Goal: Complete application form: Complete application form

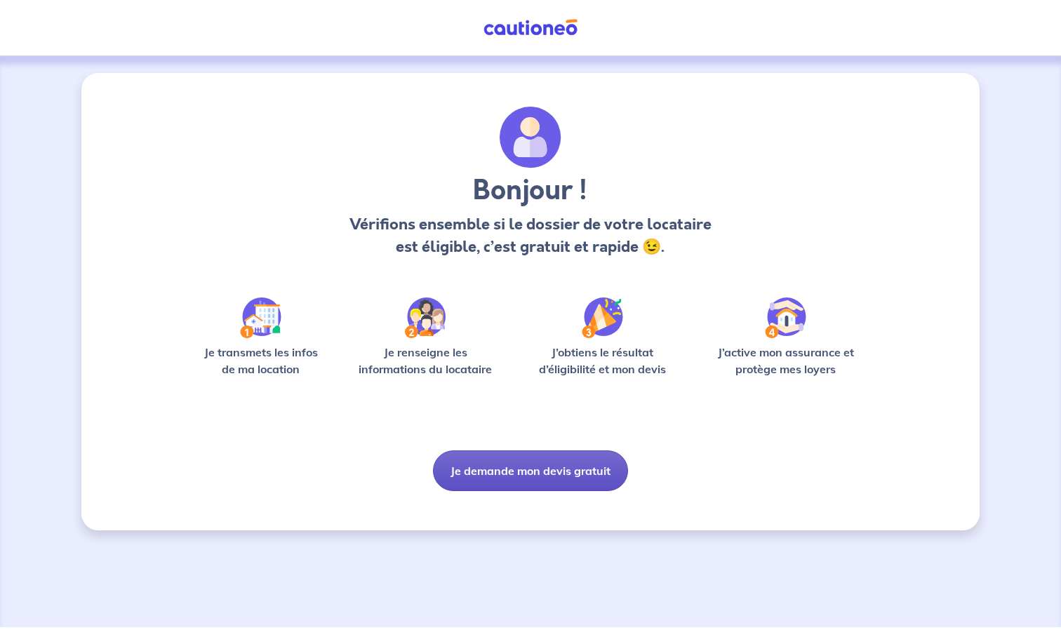
click at [535, 469] on button "Je demande mon devis gratuit" at bounding box center [530, 470] width 195 height 41
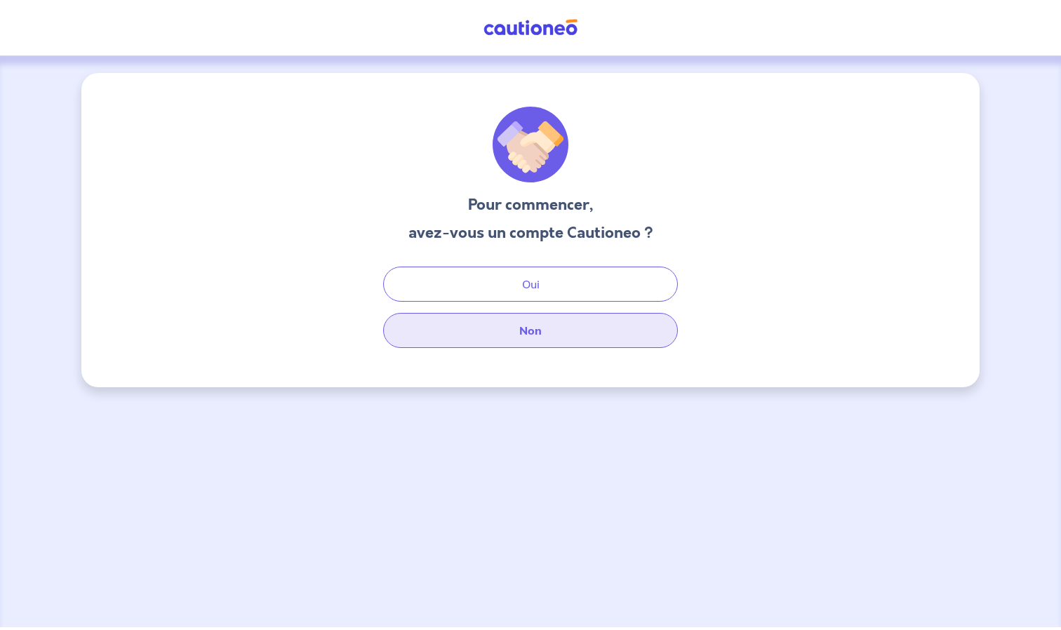
click at [552, 332] on button "Non" at bounding box center [530, 330] width 295 height 35
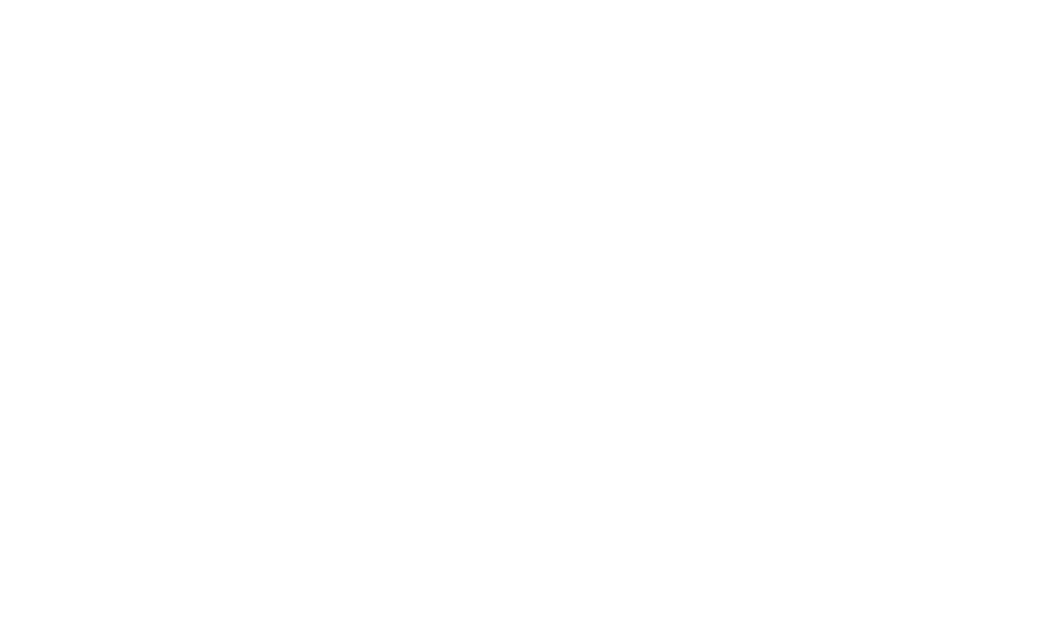
select select "FR"
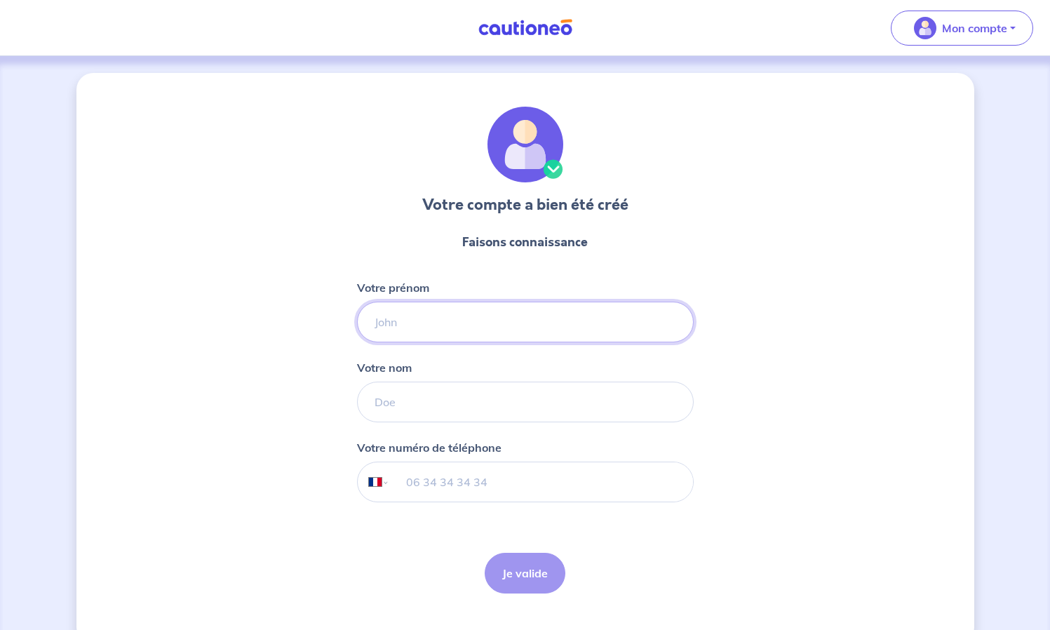
click at [406, 319] on input "Votre prénom" at bounding box center [525, 322] width 337 height 41
type input "Madjid"
type input "IDRI"
click at [415, 469] on input "tel" at bounding box center [540, 481] width 303 height 39
type input "06 62 02 98 25"
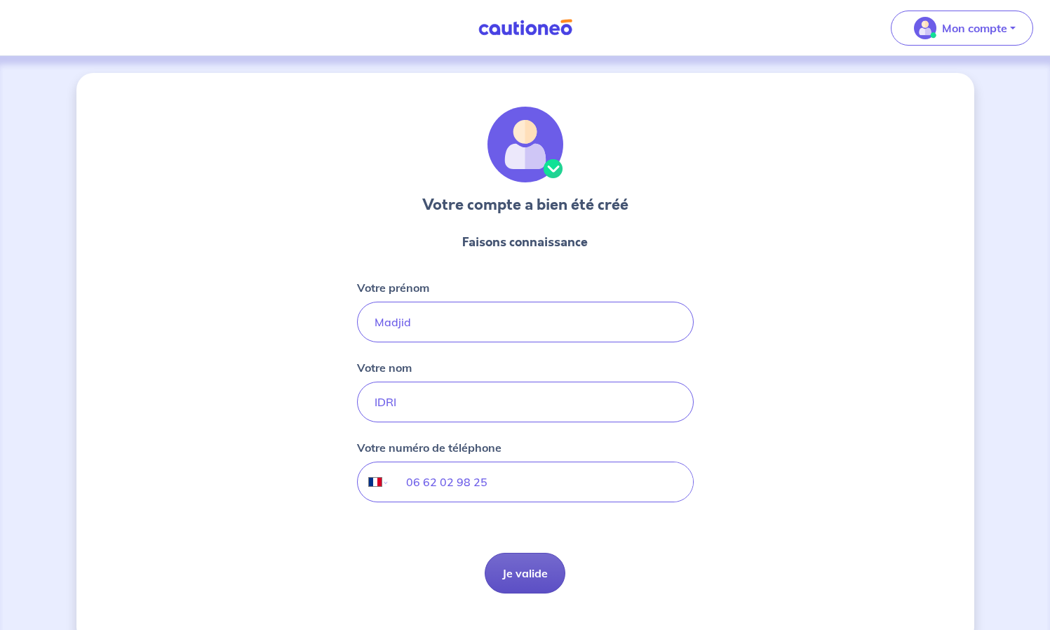
click at [527, 587] on button "Je valide" at bounding box center [525, 573] width 81 height 41
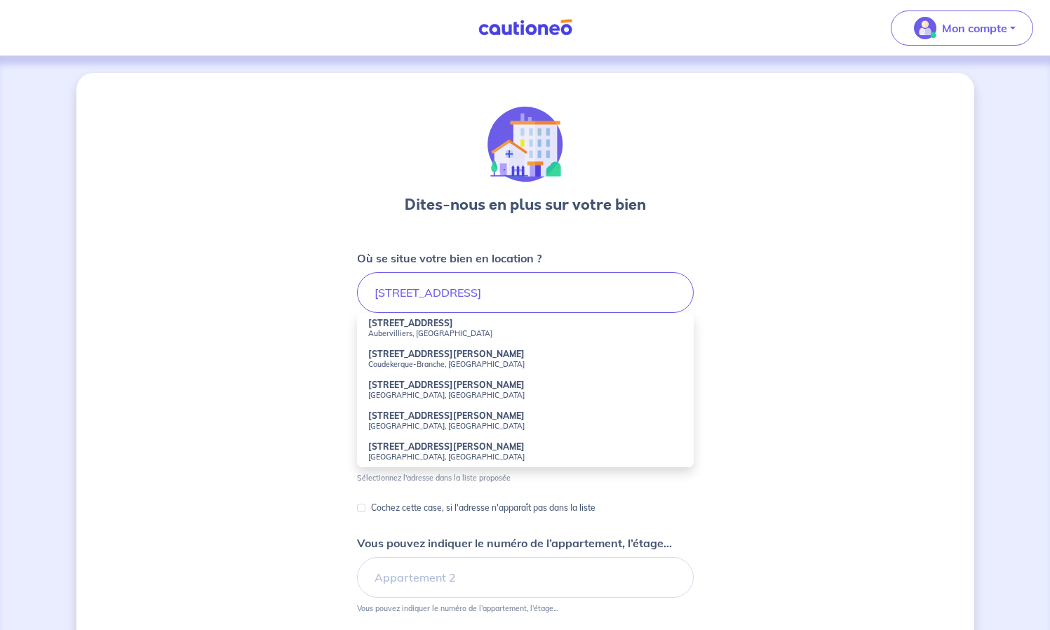
click at [476, 326] on li "30 Rue Waldeck Rochet Aubervilliers, France" at bounding box center [525, 328] width 337 height 31
type input "30 Rue Waldeck Rochet, Aubervilliers, France"
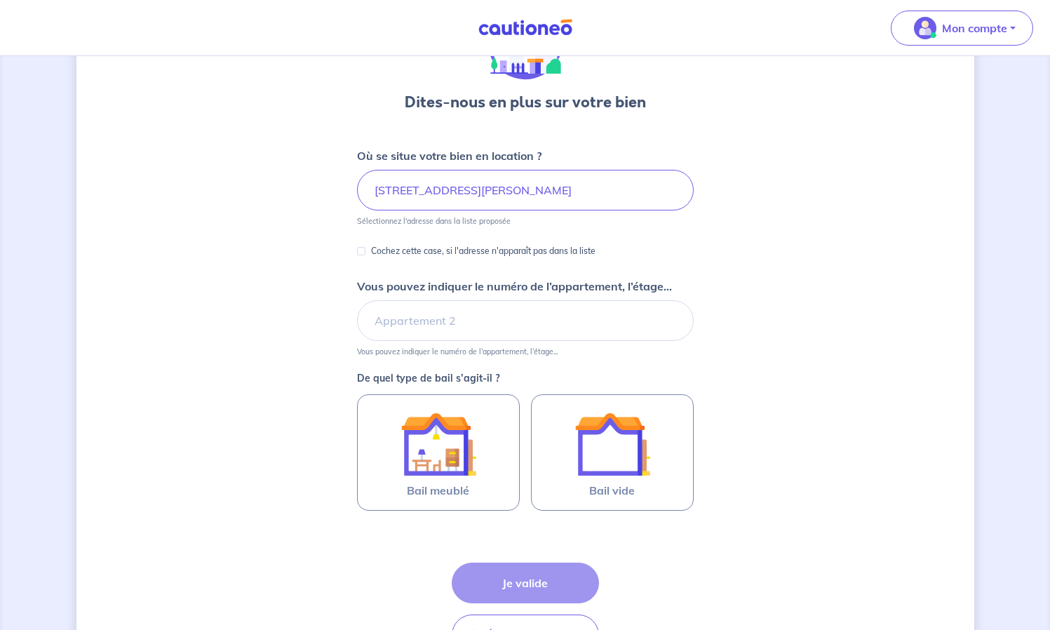
scroll to position [107, 0]
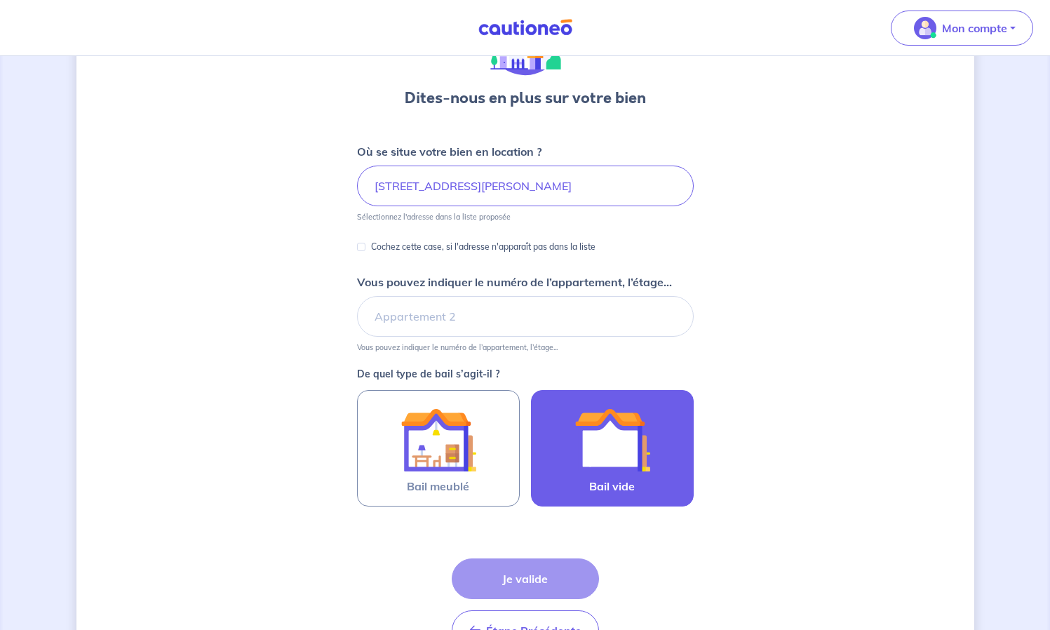
click at [611, 448] on img at bounding box center [613, 440] width 76 height 76
click at [0, 0] on input "Bail vide" at bounding box center [0, 0] width 0 height 0
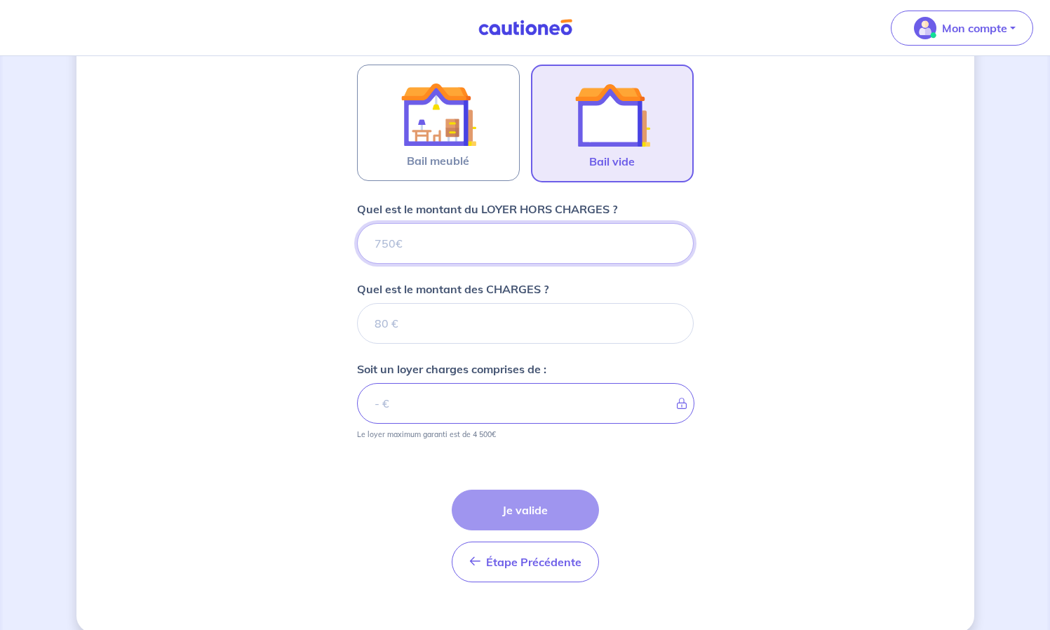
scroll to position [435, 0]
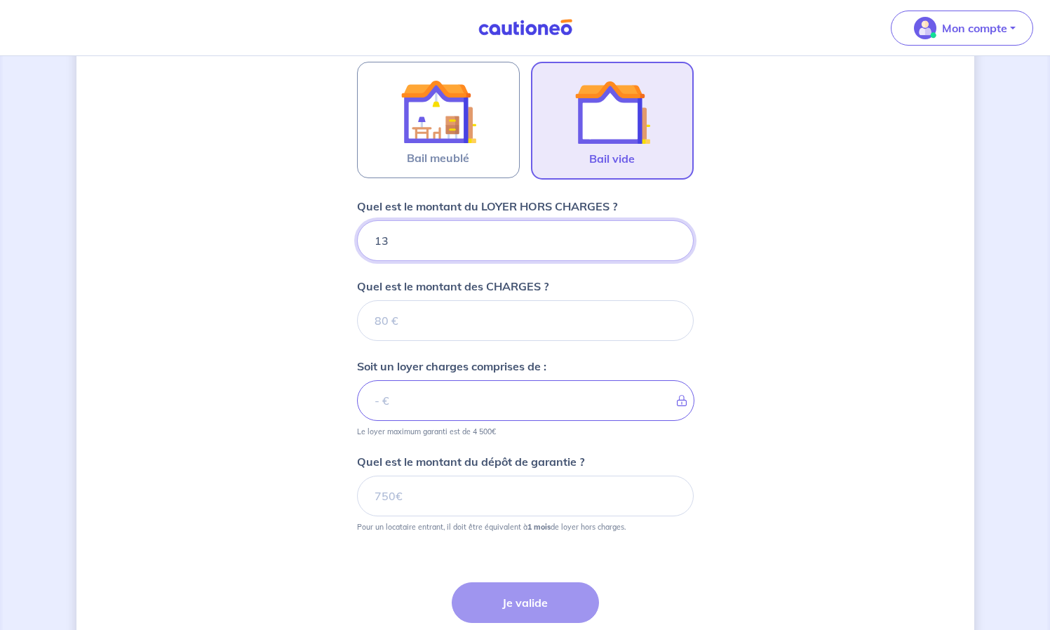
type input "130"
type input "1300"
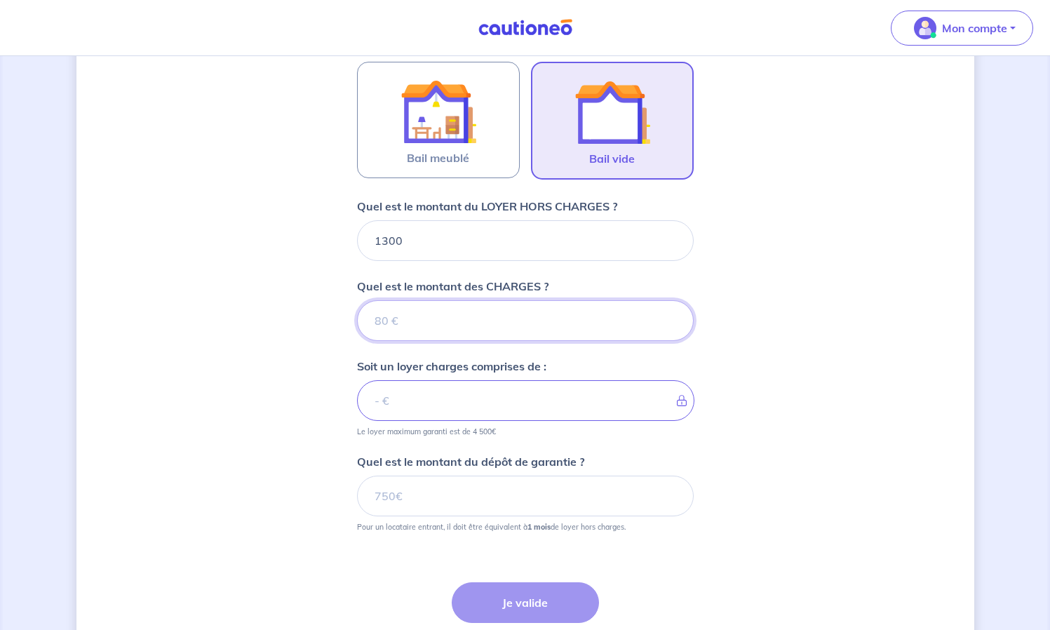
click at [533, 332] on input "Quel est le montant des CHARGES ?" at bounding box center [525, 320] width 337 height 41
type input "50"
type input "1350"
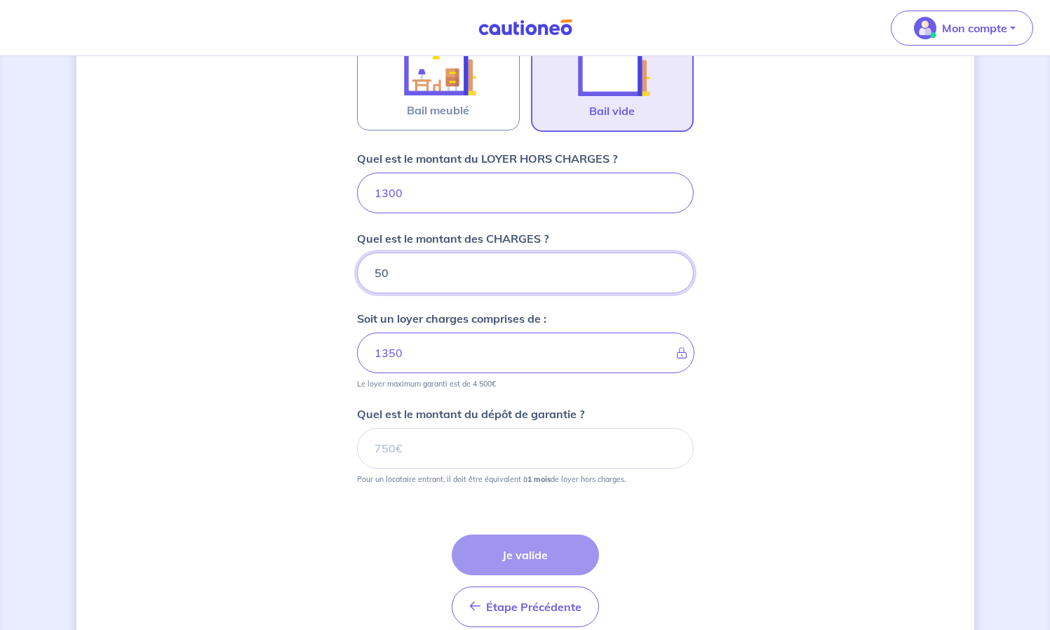
scroll to position [485, 0]
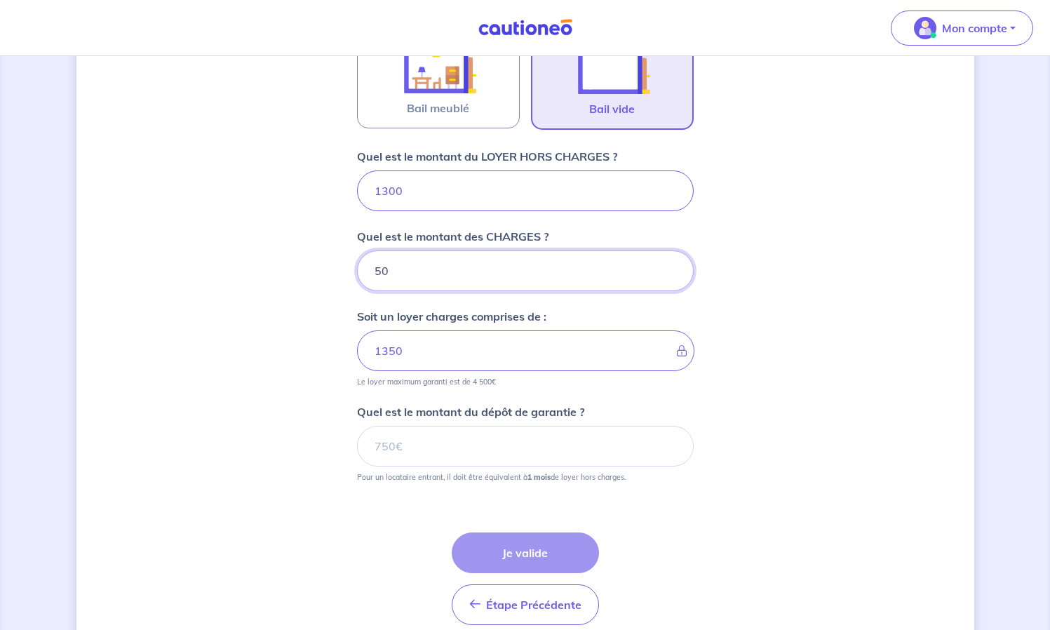
type input "50"
click at [435, 446] on input "Quel est le montant du dépôt de garantie ?" at bounding box center [525, 446] width 337 height 41
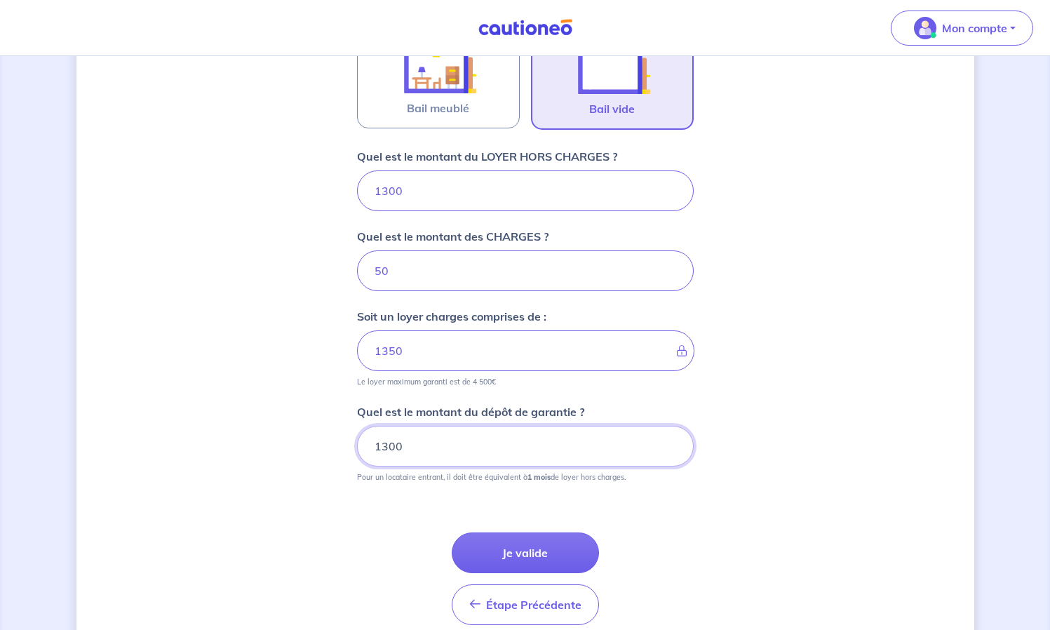
type input "1300"
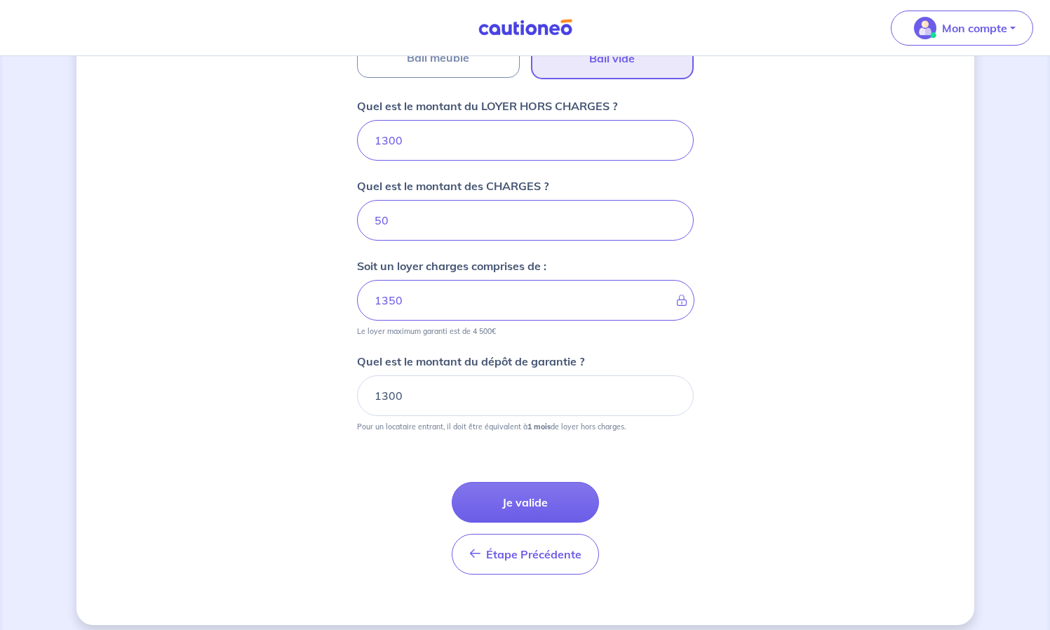
scroll to position [547, 0]
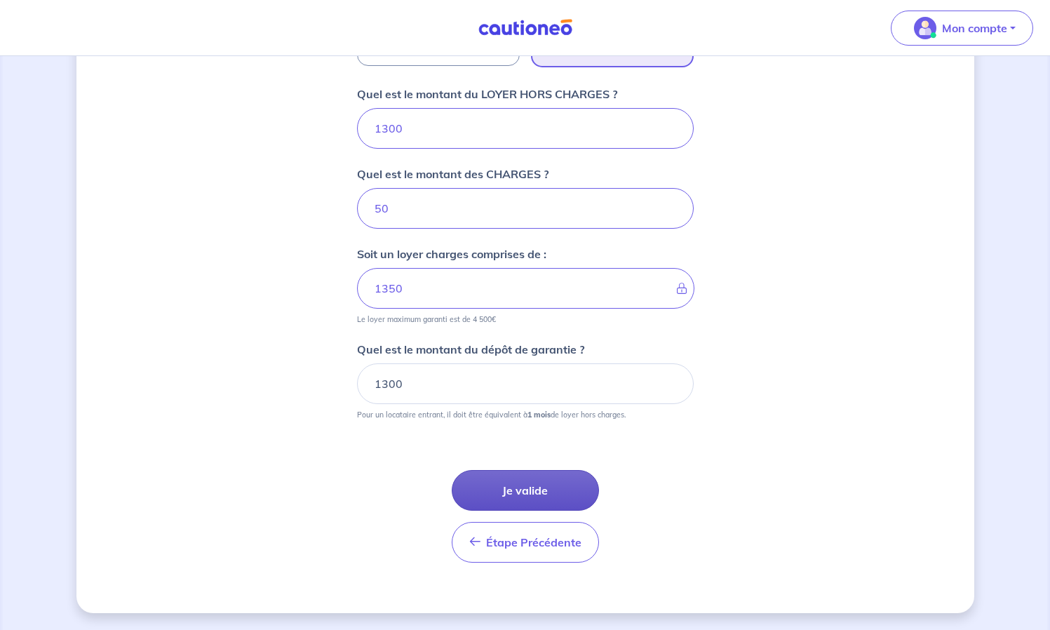
click at [511, 486] on button "Je valide" at bounding box center [525, 490] width 147 height 41
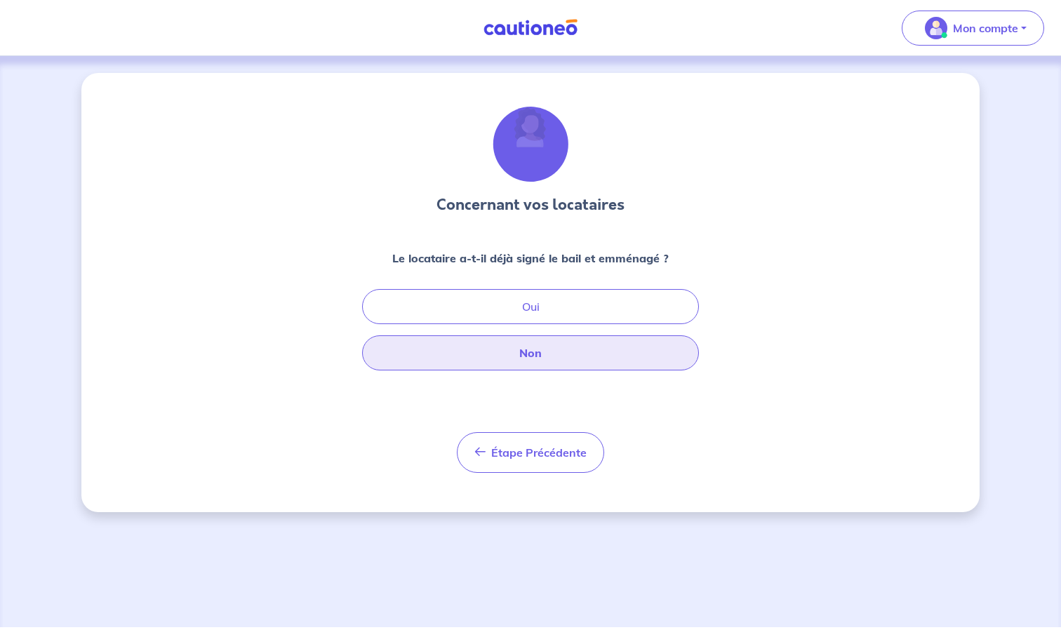
click at [521, 338] on button "Non" at bounding box center [530, 352] width 337 height 35
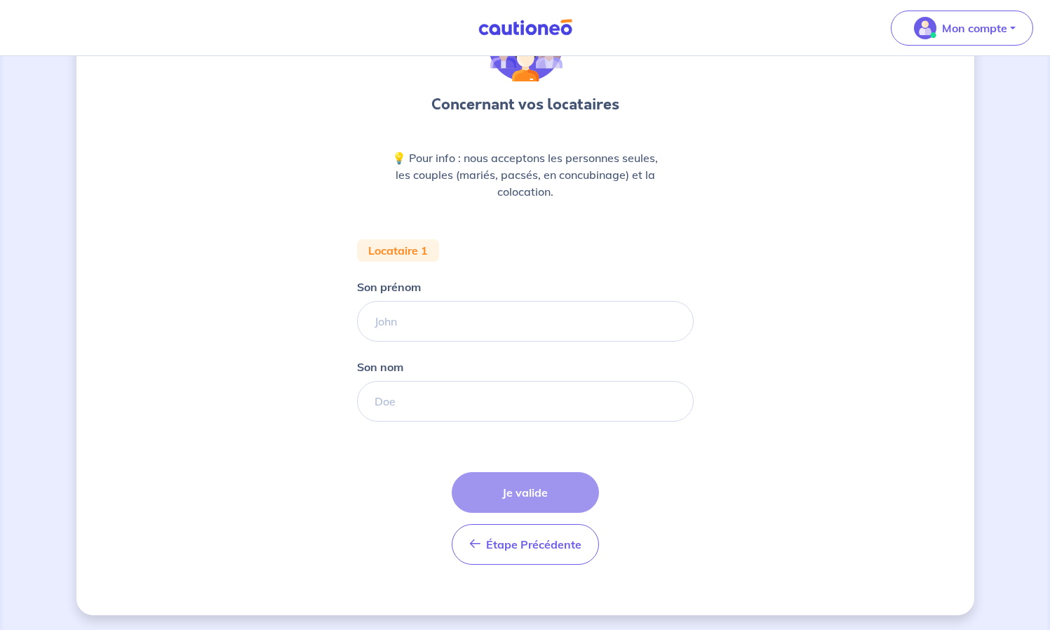
scroll to position [102, 0]
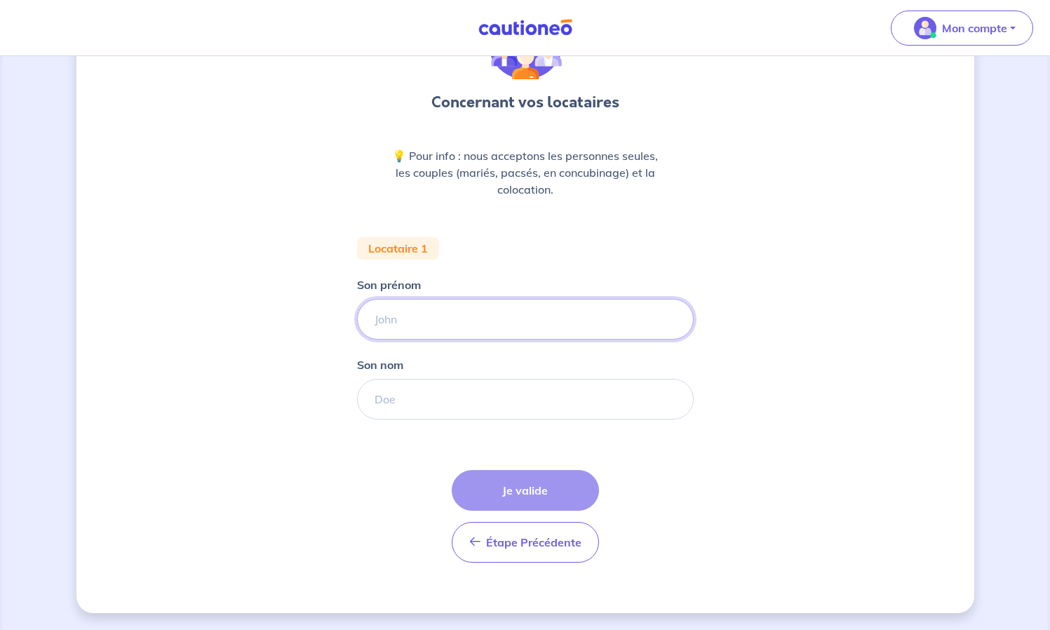
click at [470, 312] on input "Son prénom" at bounding box center [525, 319] width 337 height 41
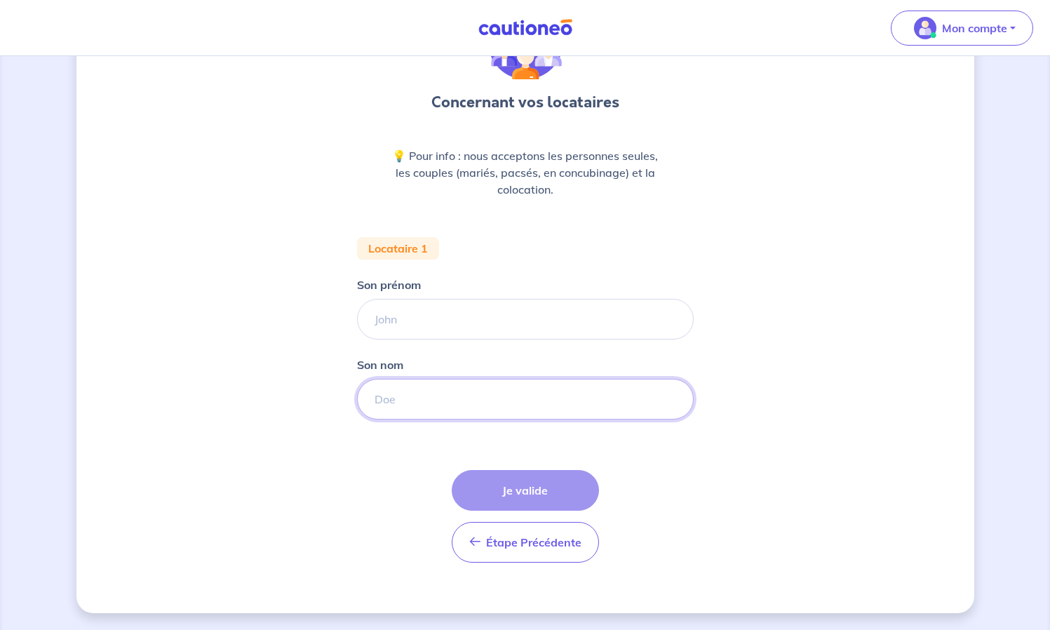
click at [430, 392] on input "Son nom" at bounding box center [525, 399] width 337 height 41
paste input "FREITAS"
type input "FREITAS"
click at [423, 320] on input "Son prénom" at bounding box center [525, 319] width 337 height 41
paste input "ANTHONY"
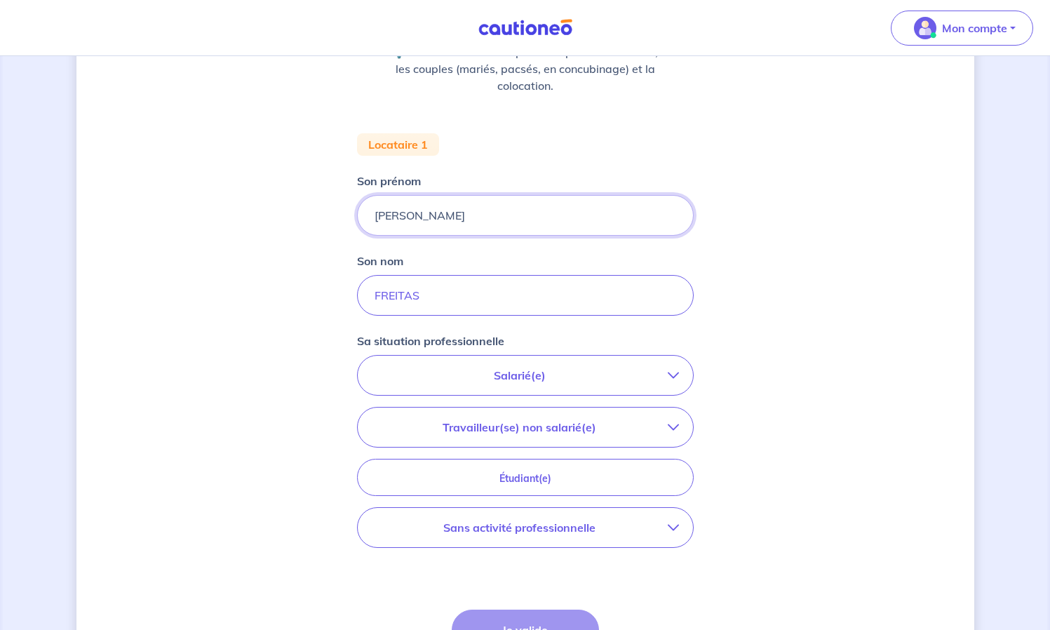
scroll to position [225, 0]
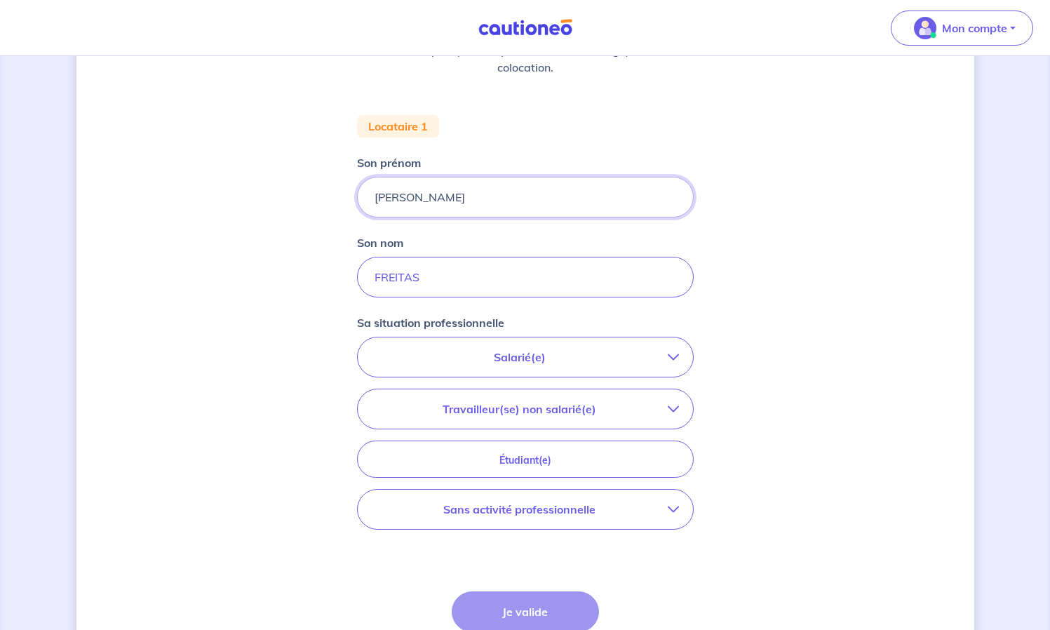
type input "ANTHONY"
click at [425, 355] on p "Salarié(e)" at bounding box center [520, 357] width 296 height 17
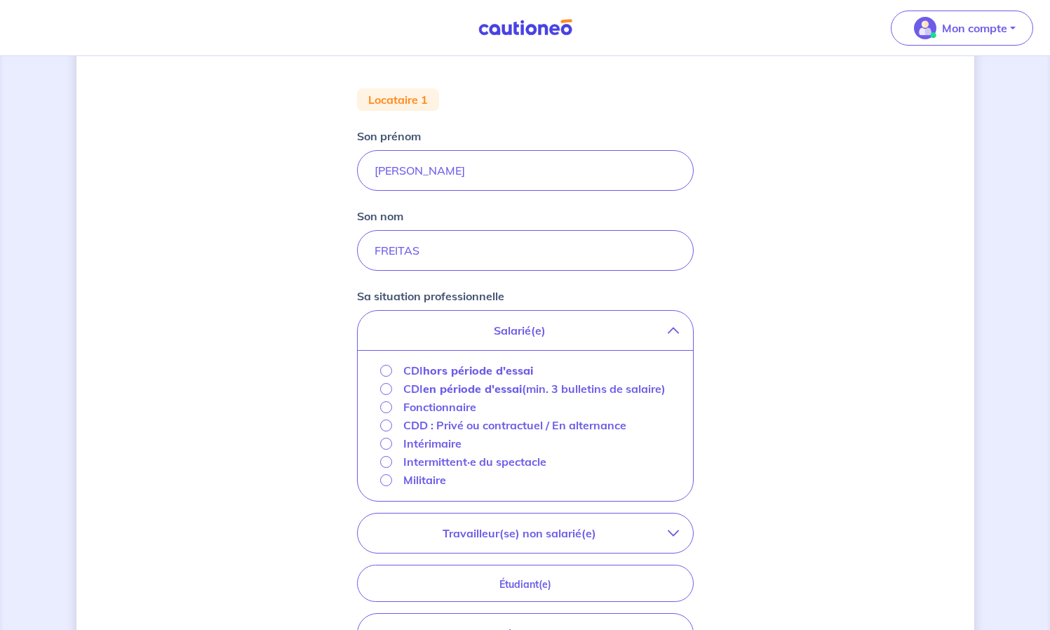
scroll to position [252, 0]
click at [406, 368] on p "CDI hors période d'essai" at bounding box center [468, 369] width 130 height 17
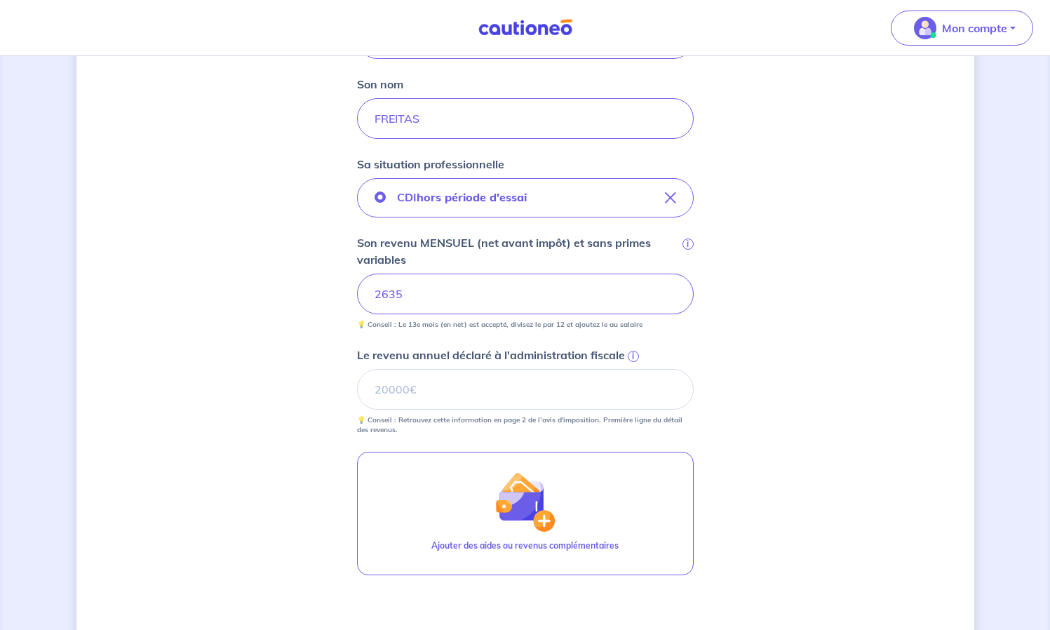
scroll to position [387, 0]
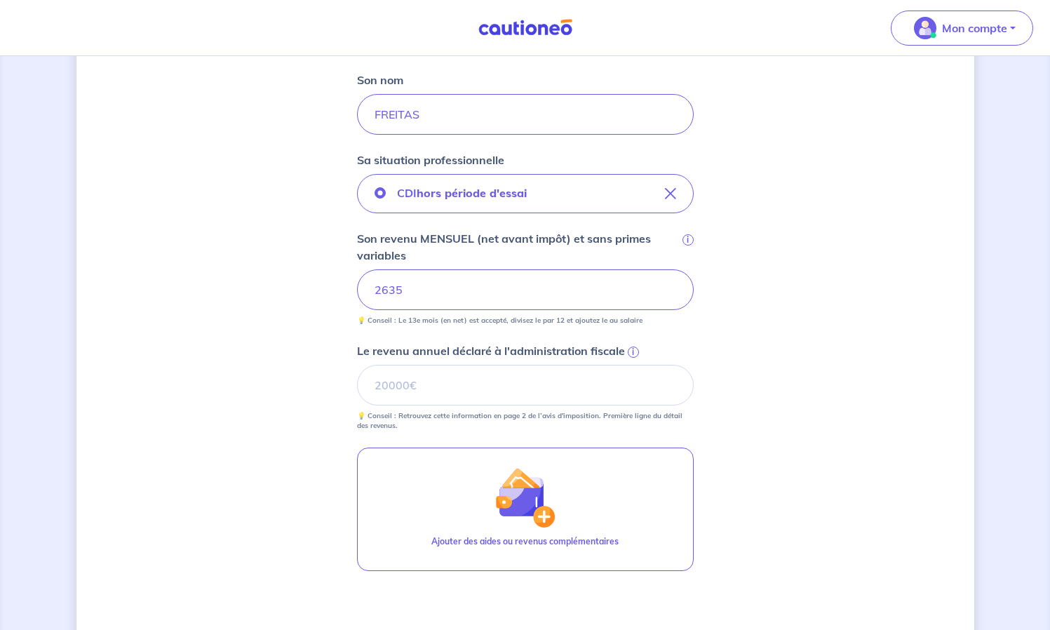
click at [293, 368] on div "Concernant vos locataires 💡 Pour info : nous acceptons les personnes seules, le…" at bounding box center [525, 234] width 898 height 1096
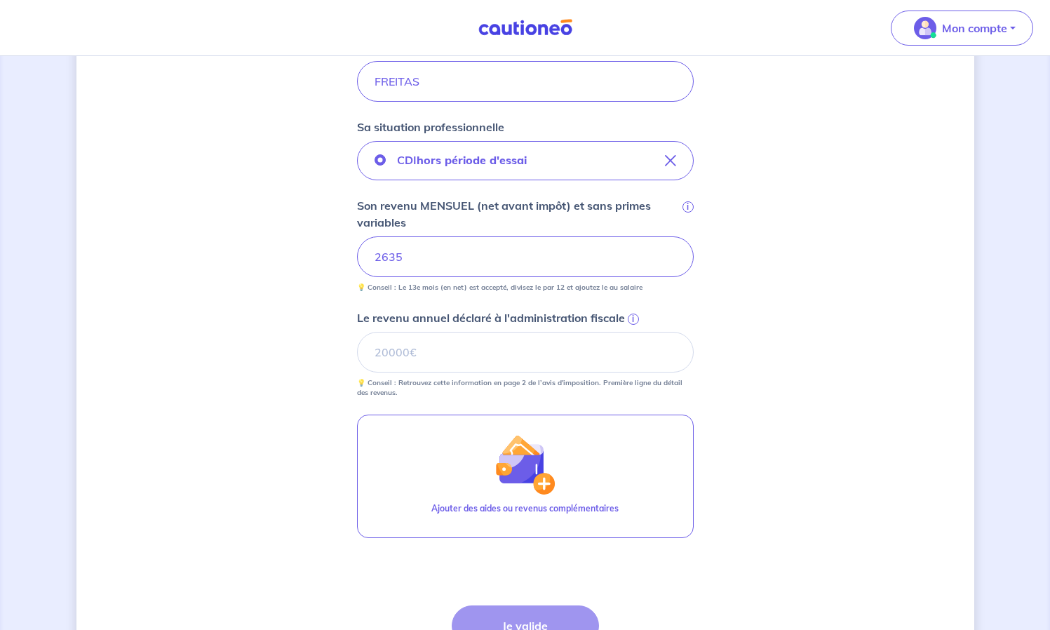
scroll to position [422, 0]
click at [633, 320] on span "i" at bounding box center [633, 317] width 11 height 11
click at [633, 330] on input "Le revenu annuel déclaré à l'administration fiscale i" at bounding box center [525, 350] width 337 height 41
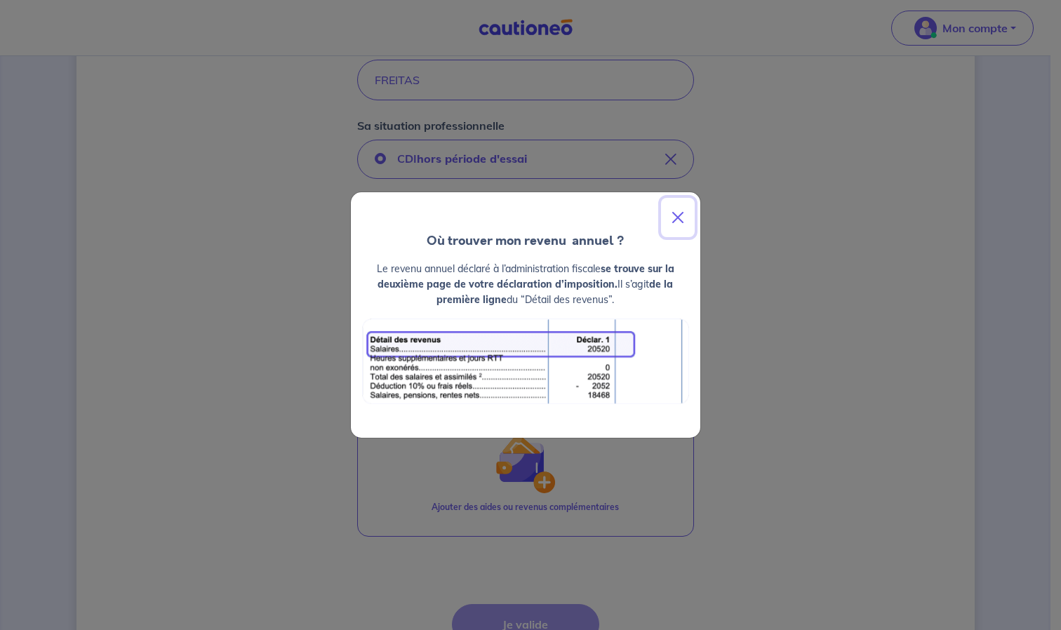
click at [676, 216] on button "Close" at bounding box center [678, 217] width 34 height 39
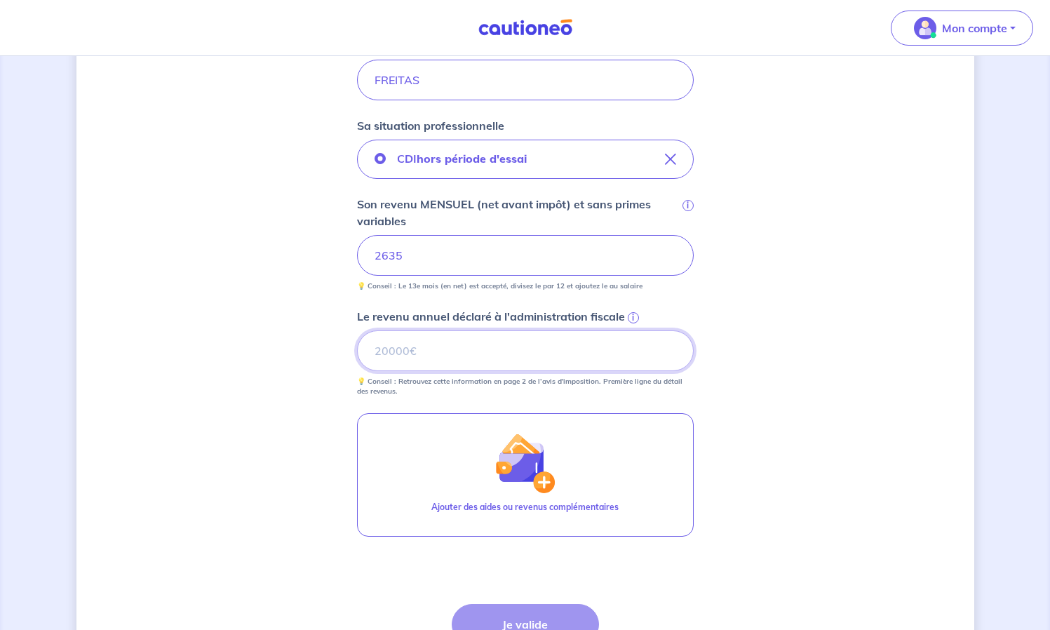
click at [486, 361] on input "Le revenu annuel déclaré à l'administration fiscale i" at bounding box center [525, 350] width 337 height 41
type input "48180"
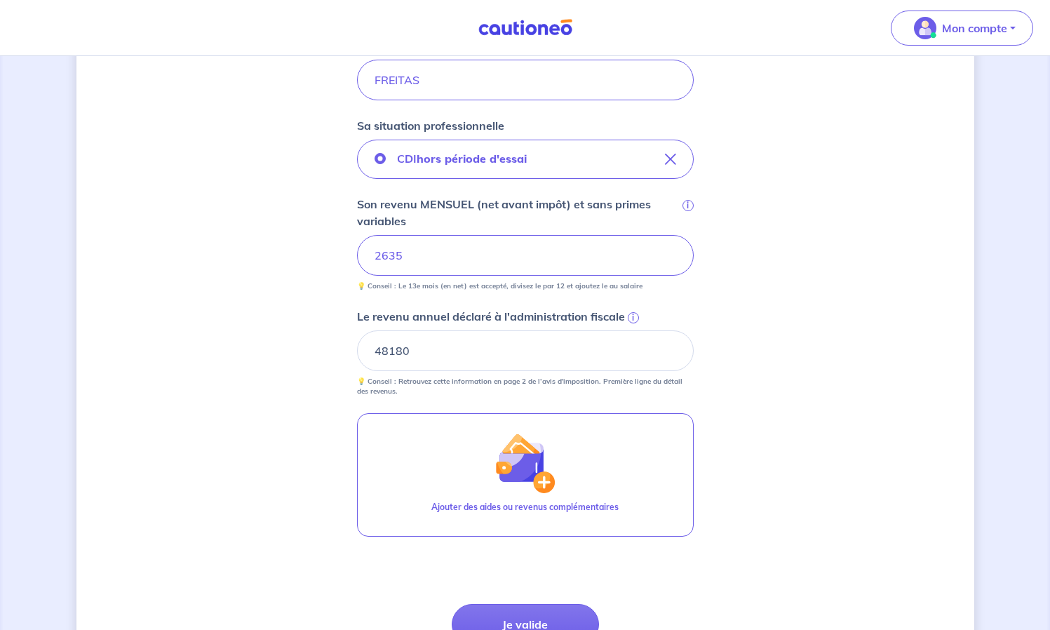
click at [787, 415] on div "Concernant vos locataires 💡 Pour info : nous acceptons les personnes seules, le…" at bounding box center [525, 199] width 898 height 1096
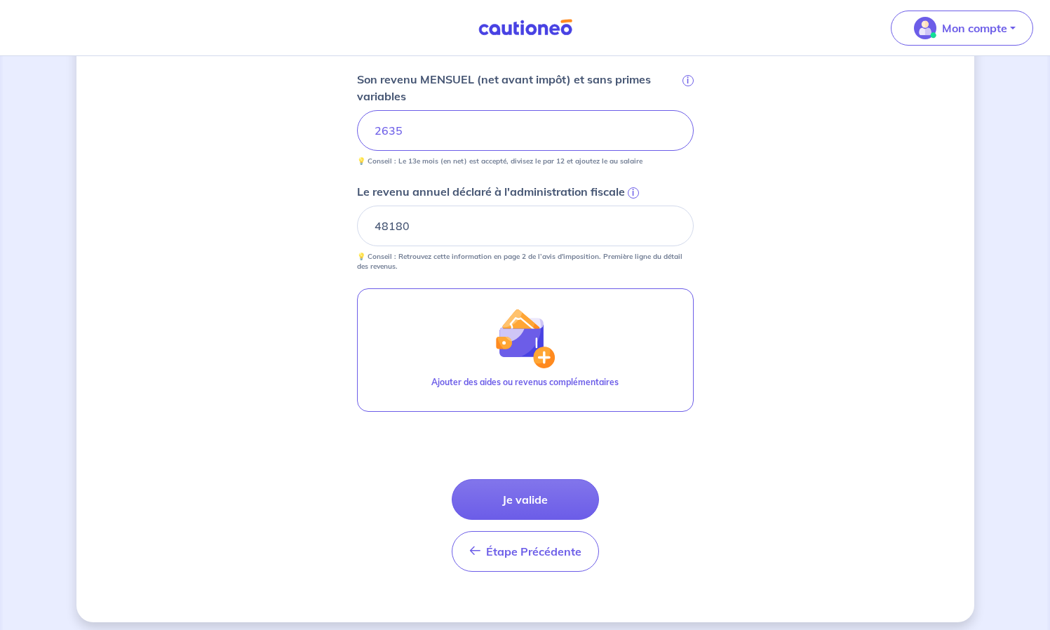
scroll to position [547, 0]
click at [507, 502] on button "Je valide" at bounding box center [525, 499] width 147 height 41
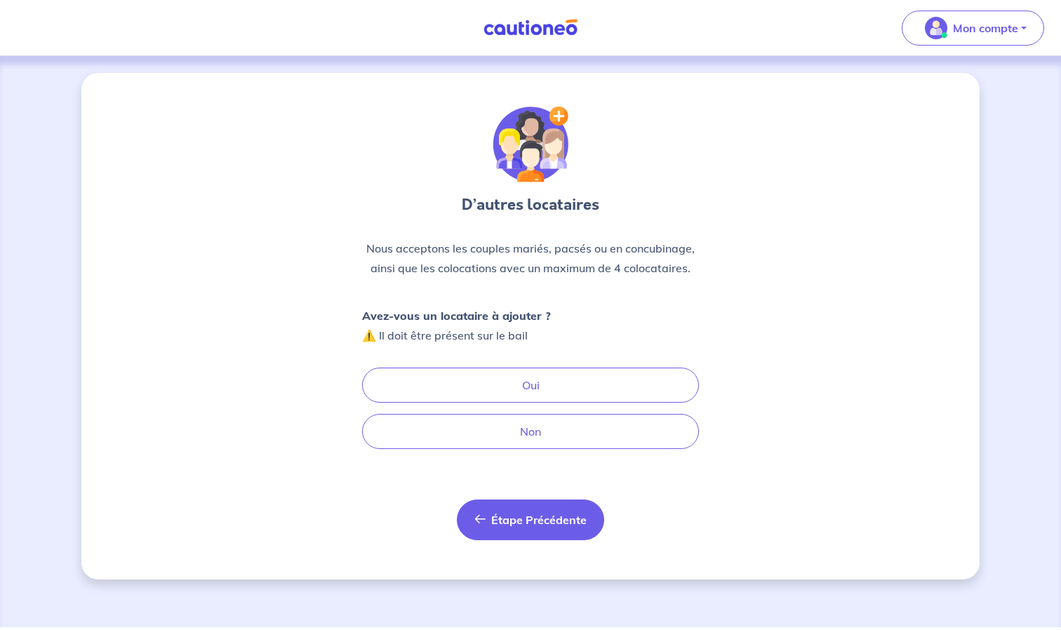
click at [507, 520] on span "Étape Précédente" at bounding box center [538, 520] width 95 height 14
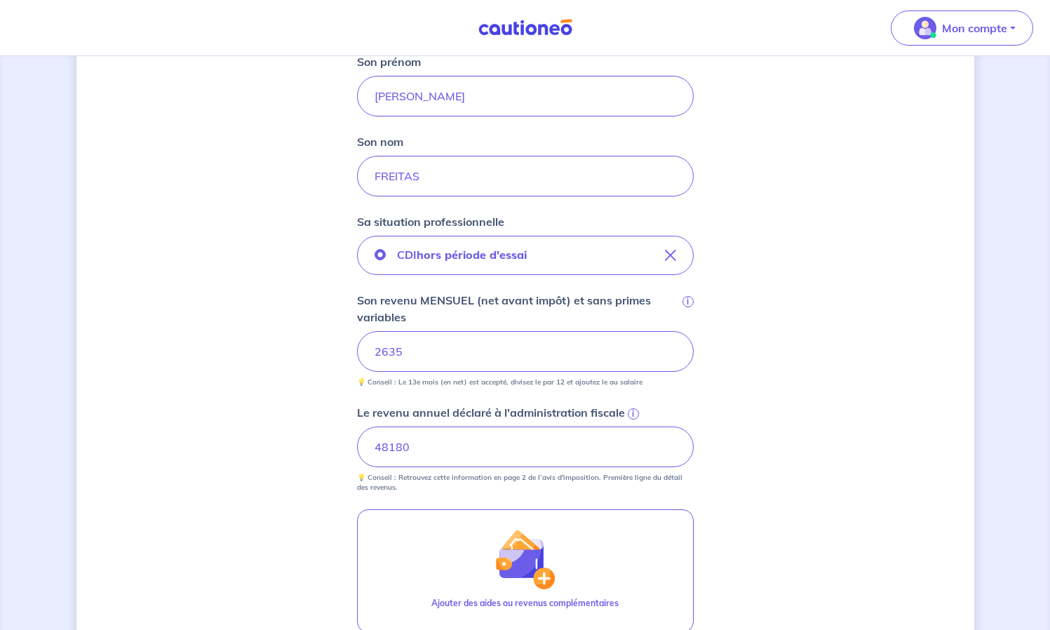
scroll to position [308, 0]
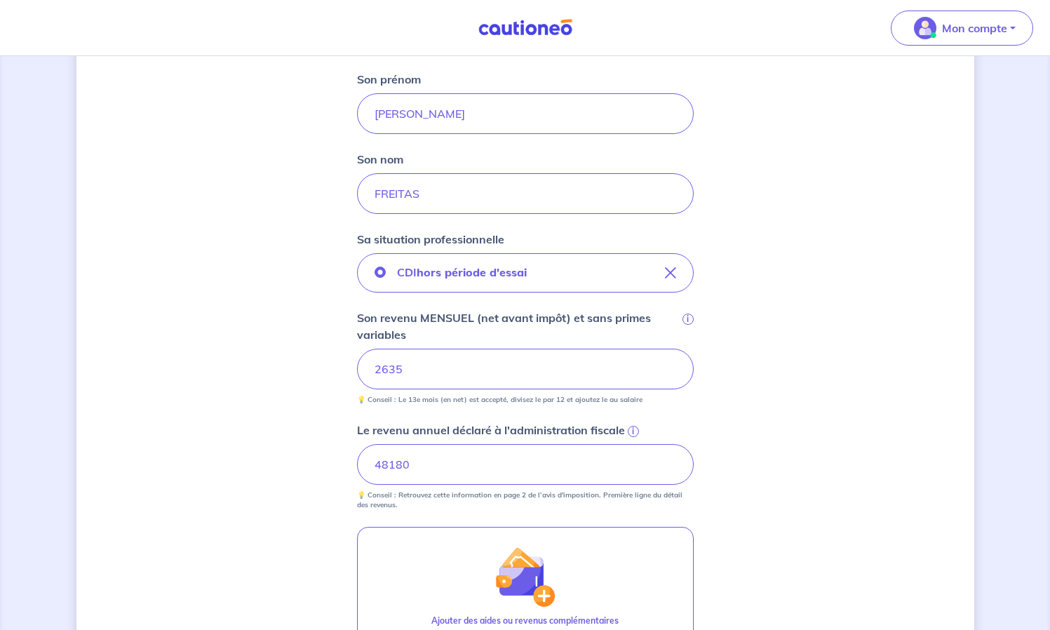
click at [312, 417] on div "Concernant vos locataires 💡 Pour info : nous acceptons les personnes seules, le…" at bounding box center [525, 313] width 898 height 1096
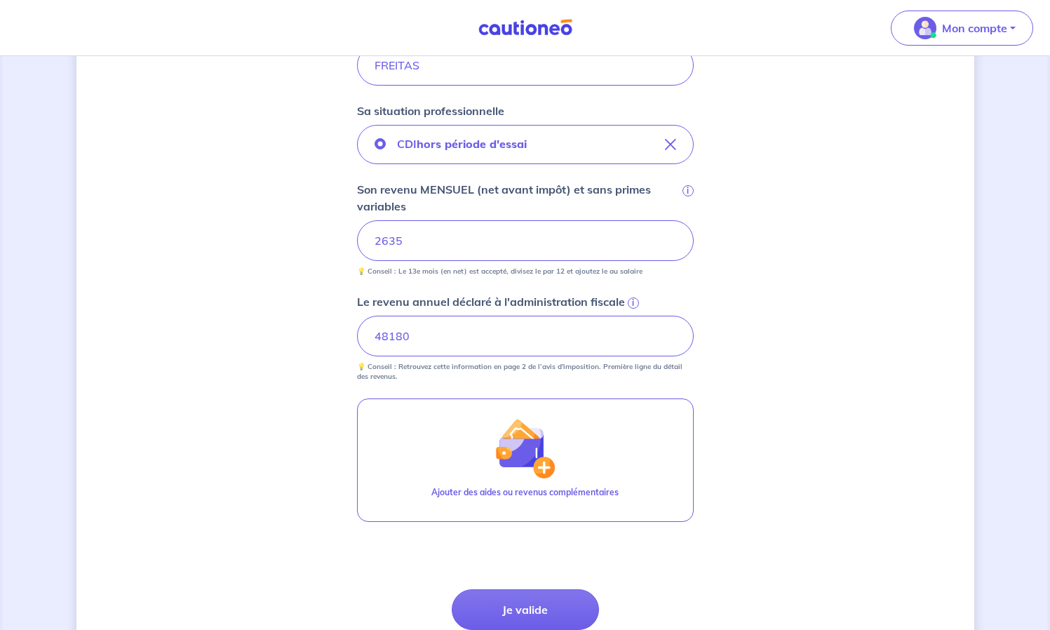
scroll to position [437, 0]
click at [490, 602] on button "Je valide" at bounding box center [525, 609] width 147 height 41
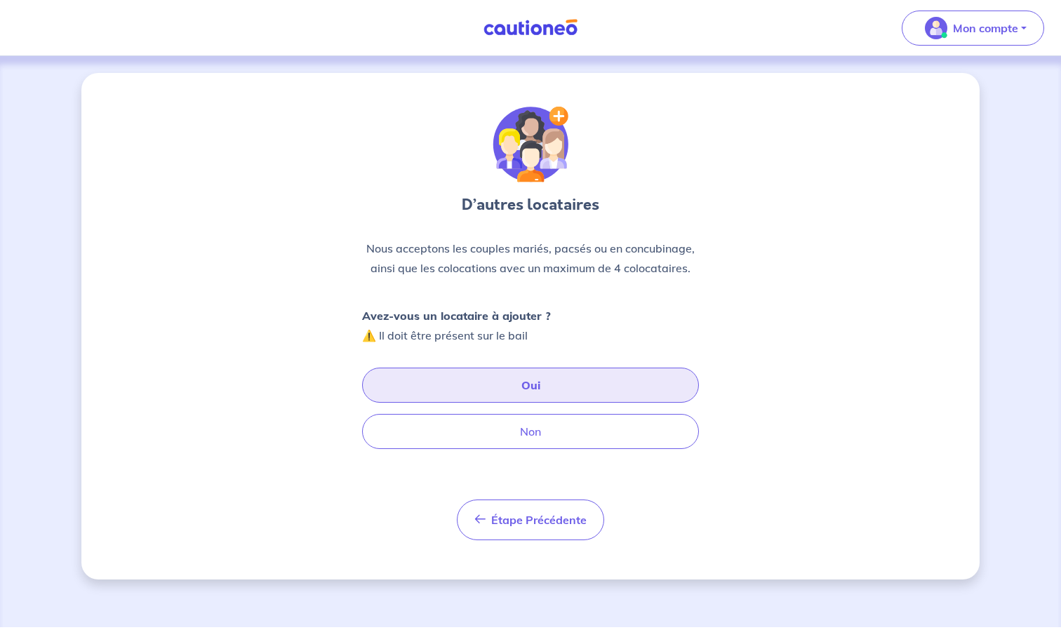
click at [463, 378] on button "Oui" at bounding box center [530, 385] width 337 height 35
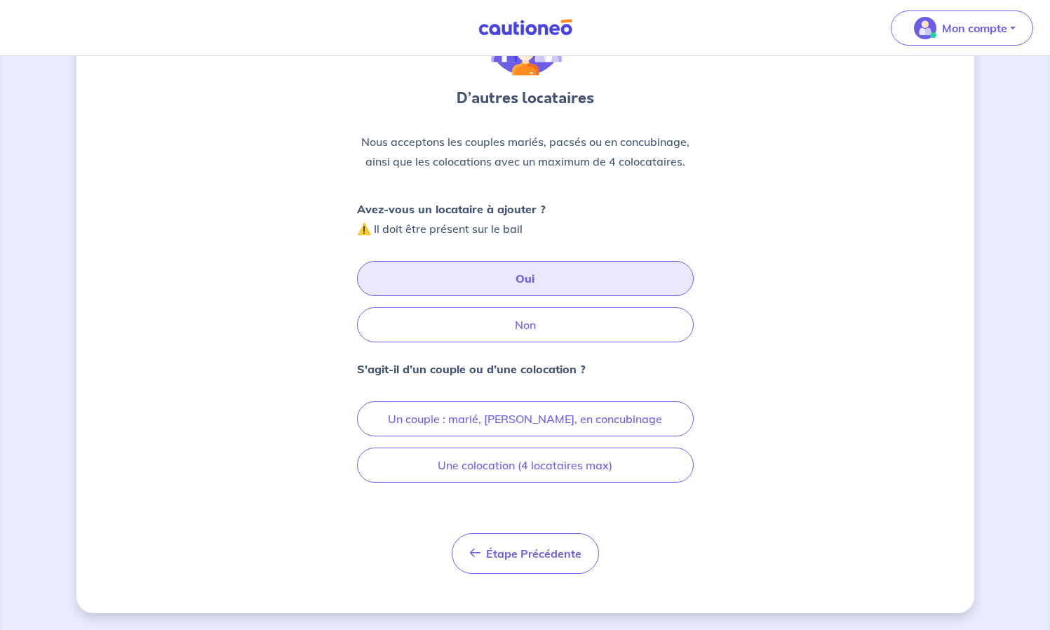
scroll to position [107, 0]
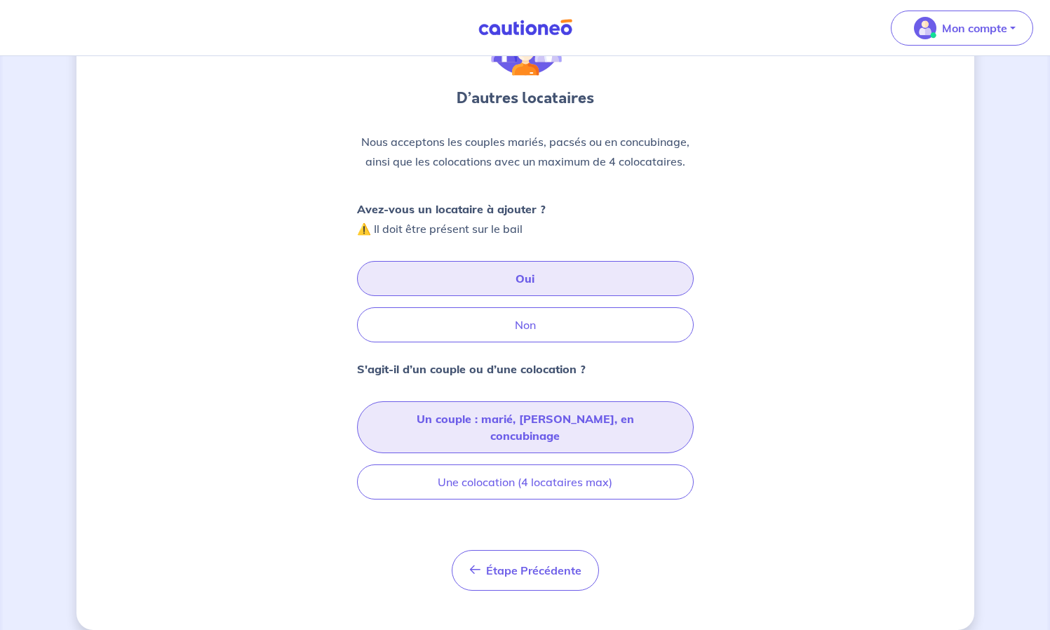
click at [416, 410] on button "Un couple : marié, pacsé, en concubinage" at bounding box center [525, 427] width 337 height 52
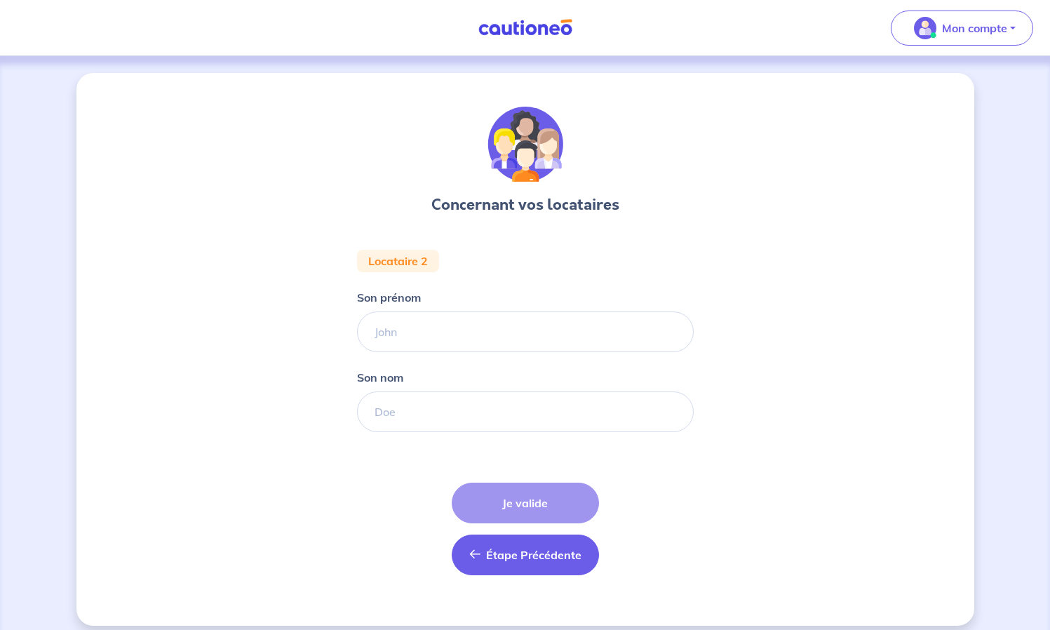
click at [475, 544] on button "Étape Précédente Précédent" at bounding box center [525, 555] width 147 height 41
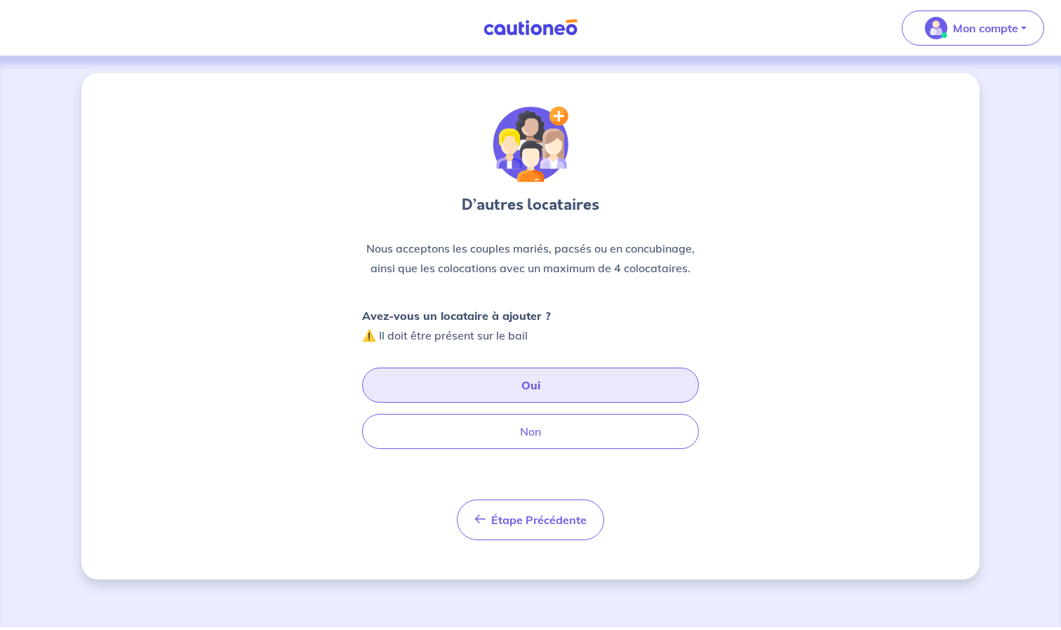
click at [486, 395] on button "Oui" at bounding box center [530, 385] width 337 height 35
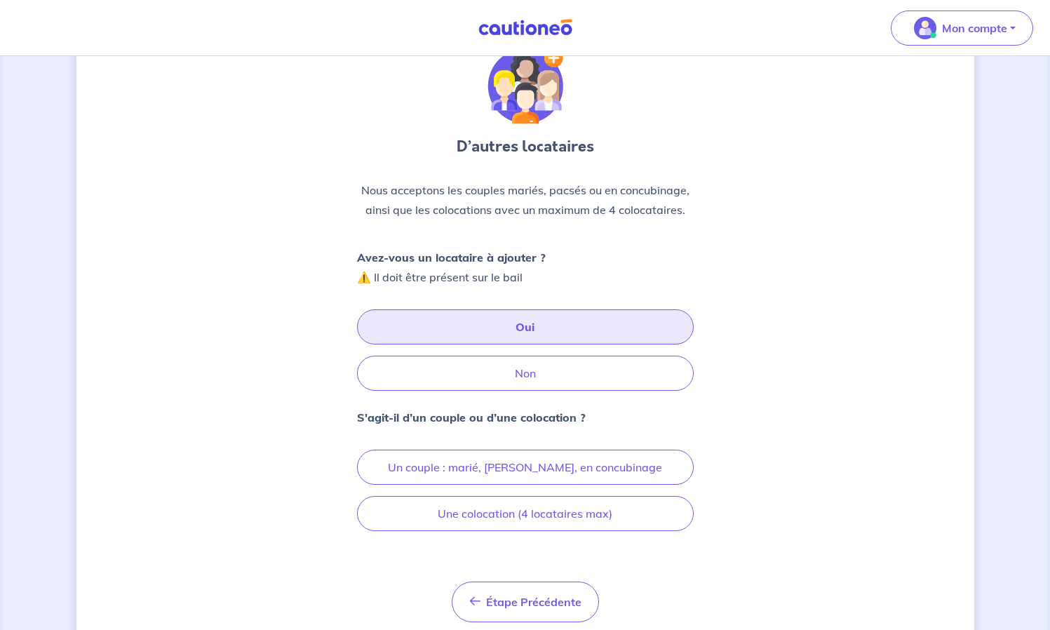
scroll to position [59, 0]
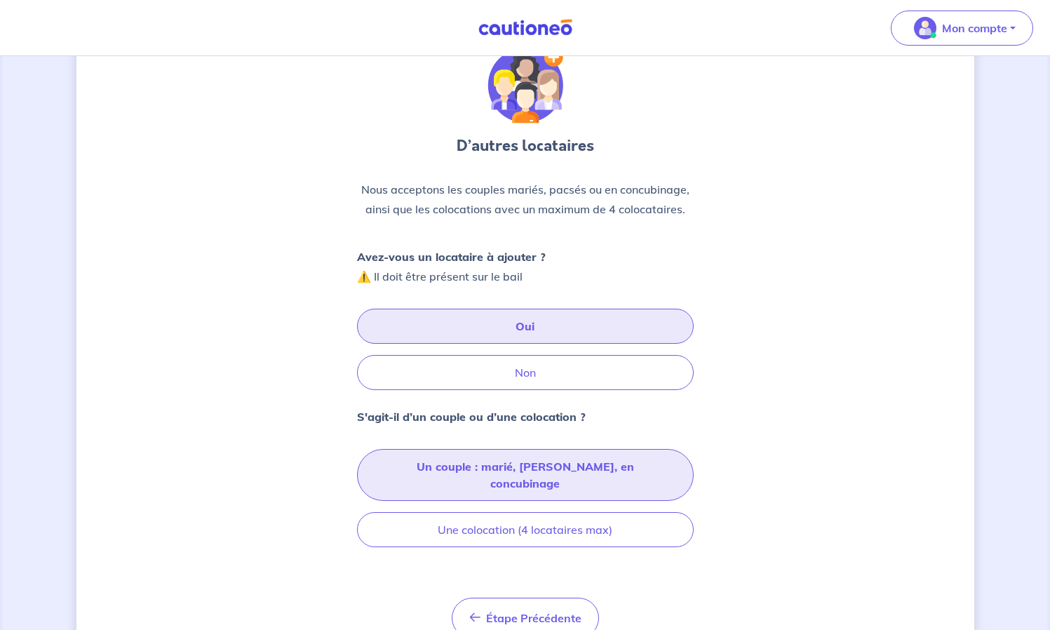
click at [476, 472] on button "Un couple : marié, pacsé, en concubinage" at bounding box center [525, 475] width 337 height 52
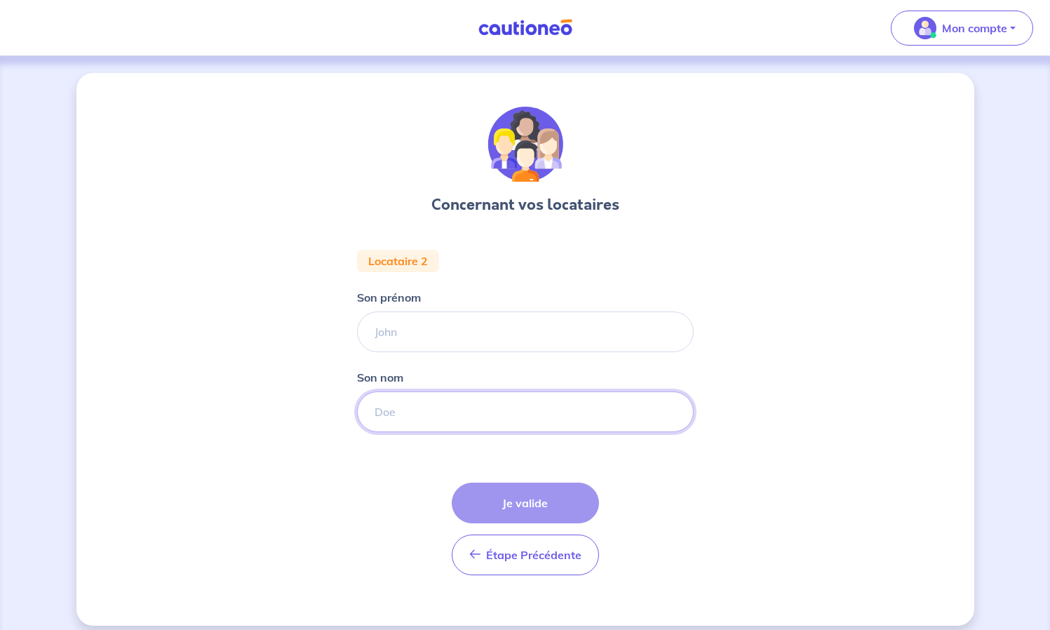
click at [412, 417] on input "Son nom" at bounding box center [525, 412] width 337 height 41
paste input "ITEY"
type input "ITEY"
click at [408, 339] on input "Son prénom" at bounding box center [525, 332] width 337 height 41
paste input "ADELAIDE"
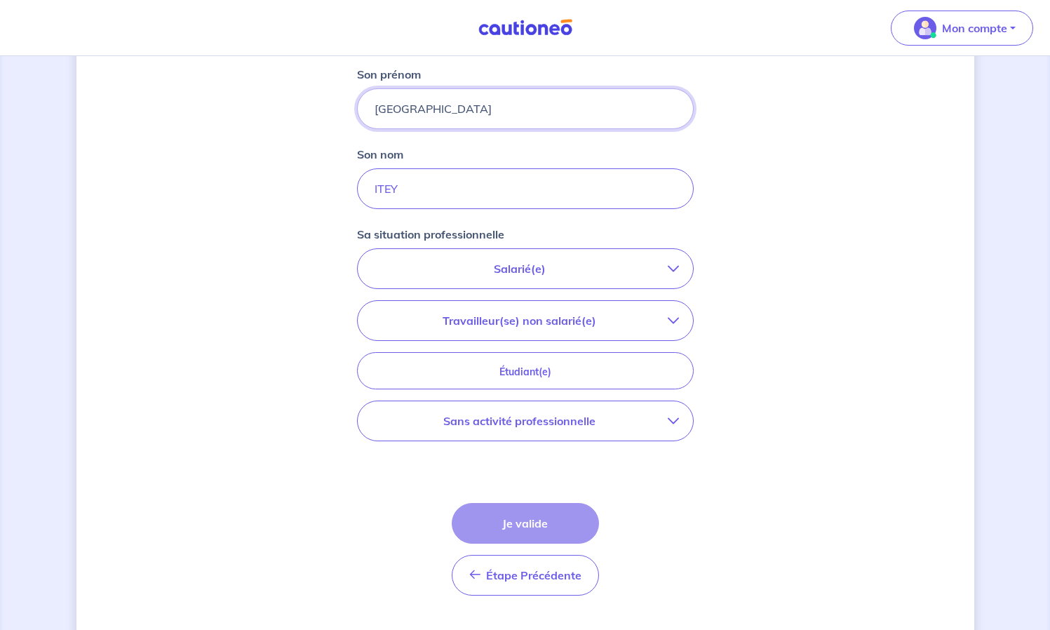
type input "ADELAIDE"
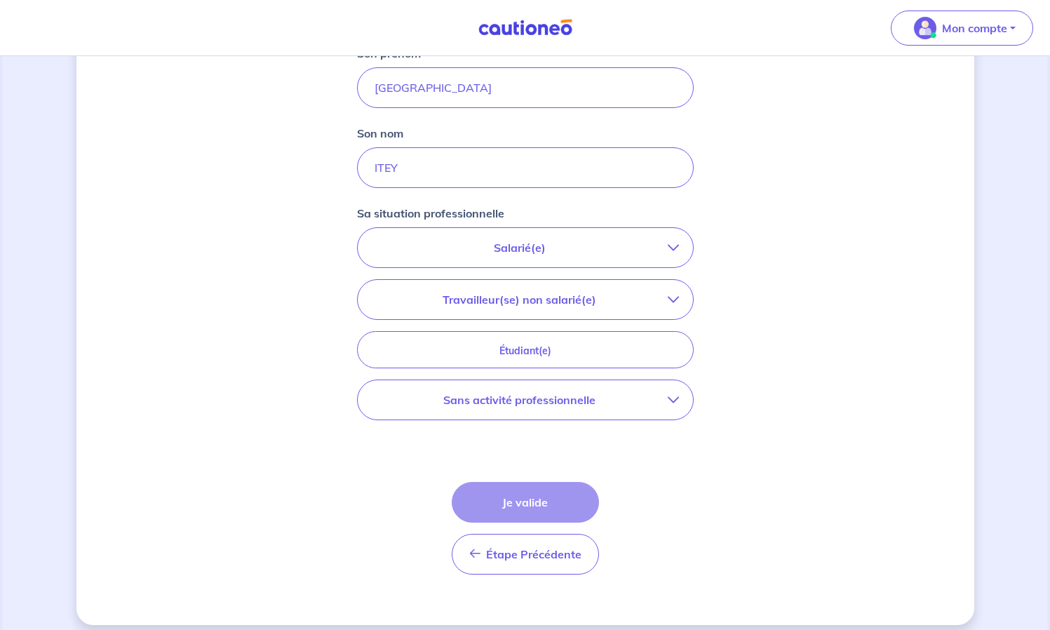
scroll to position [256, 0]
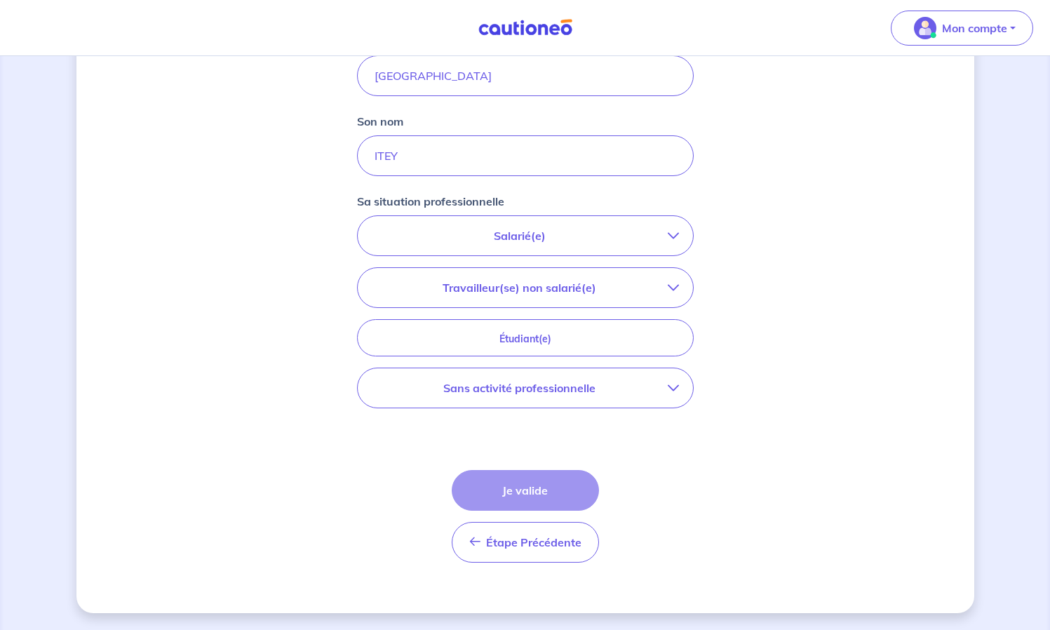
click at [446, 236] on p "Salarié(e)" at bounding box center [520, 235] width 296 height 17
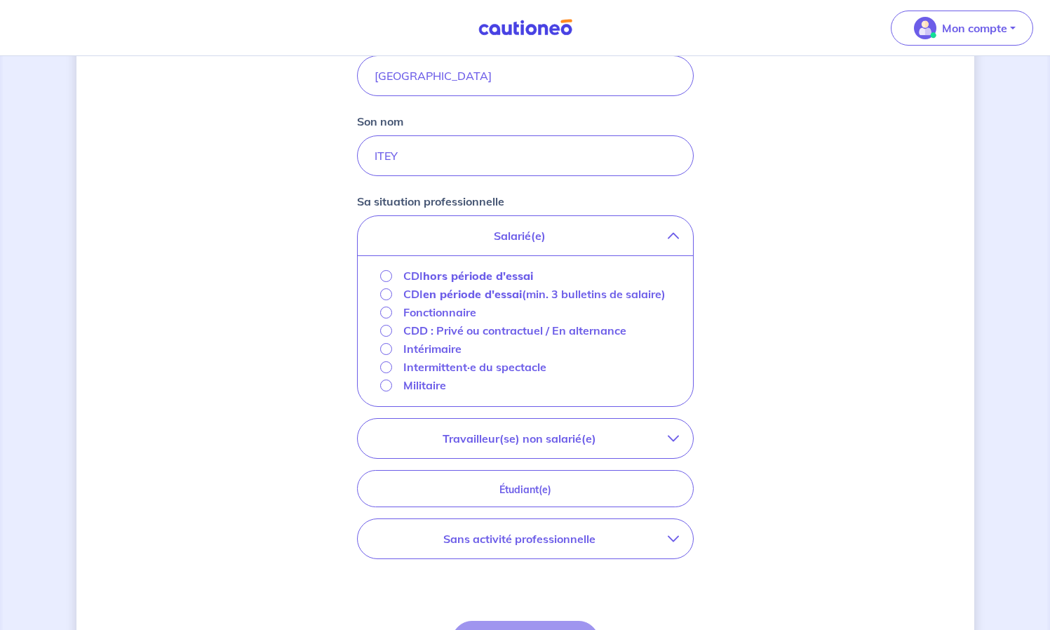
click at [441, 281] on strong "hors période d'essai" at bounding box center [478, 276] width 110 height 14
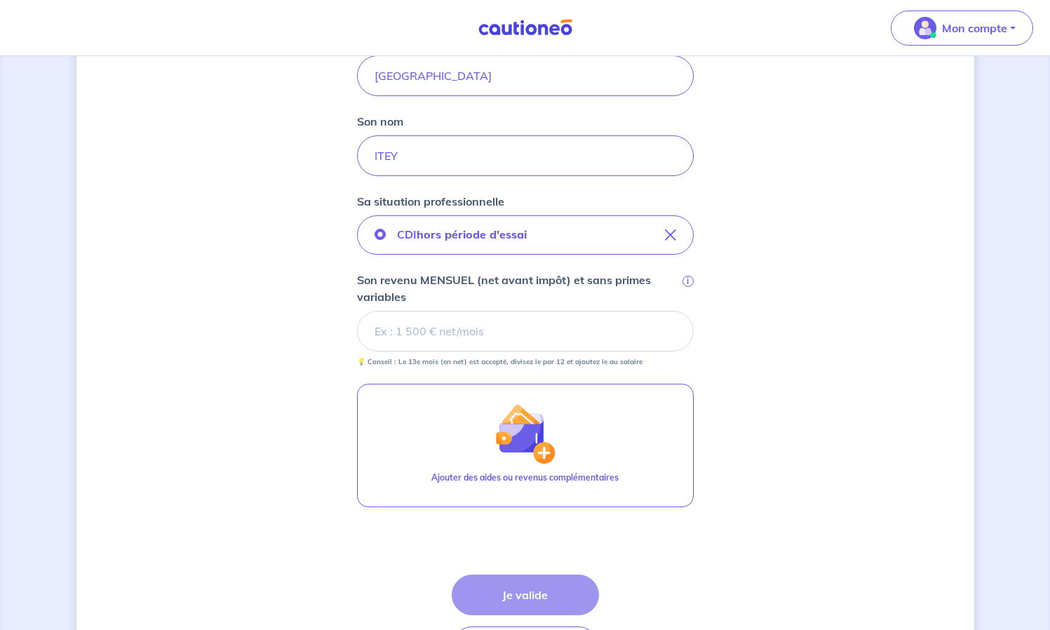
click at [439, 338] on input "Son revenu MENSUEL (net avant impôt) et sans primes variables i" at bounding box center [525, 331] width 337 height 41
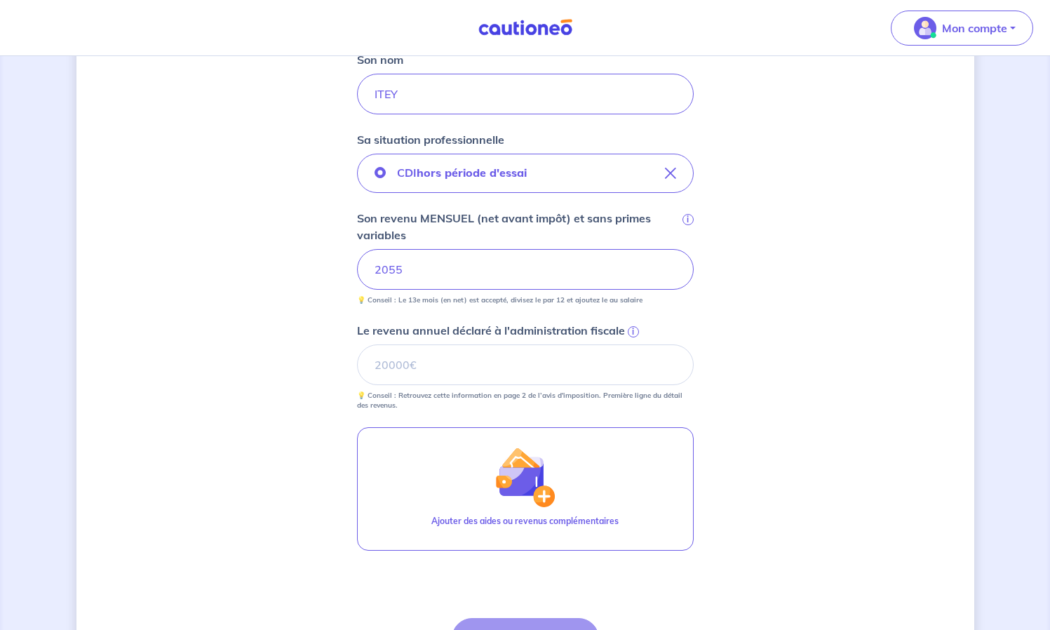
scroll to position [333, 0]
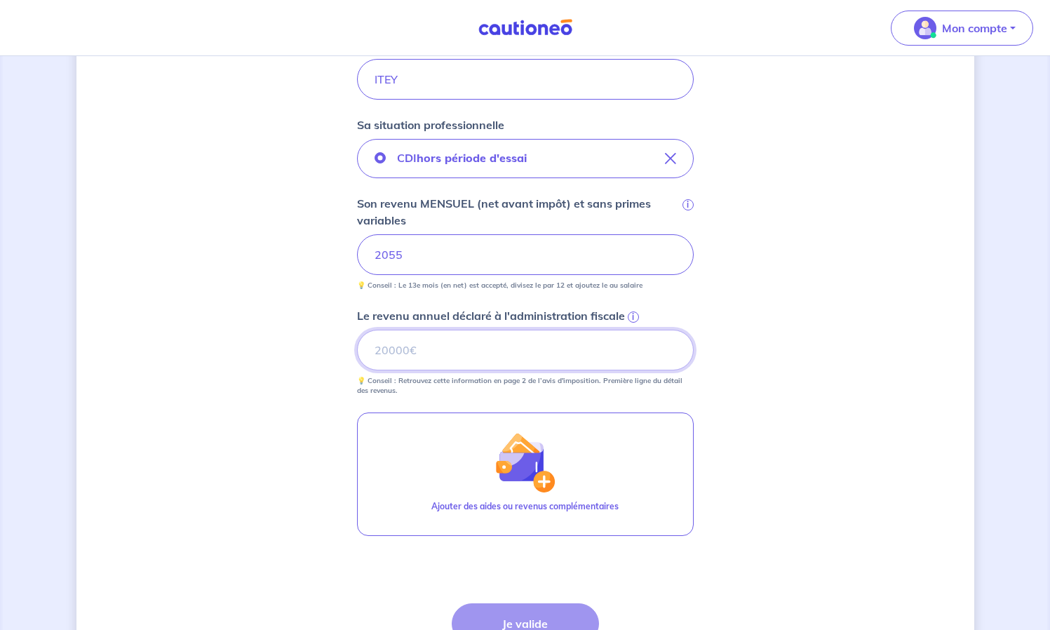
click at [431, 363] on input "Le revenu annuel déclaré à l'administration fiscale i" at bounding box center [525, 350] width 337 height 41
click at [415, 358] on input "Le revenu annuel déclaré à l'administration fiscale i" at bounding box center [525, 350] width 337 height 41
type input "6316"
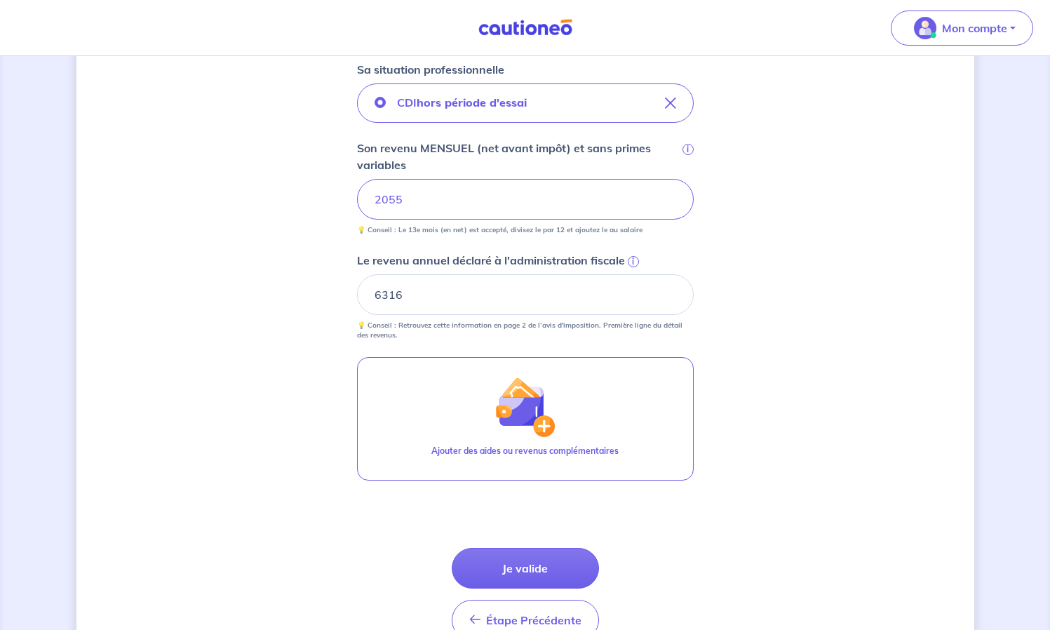
scroll to position [402, 0]
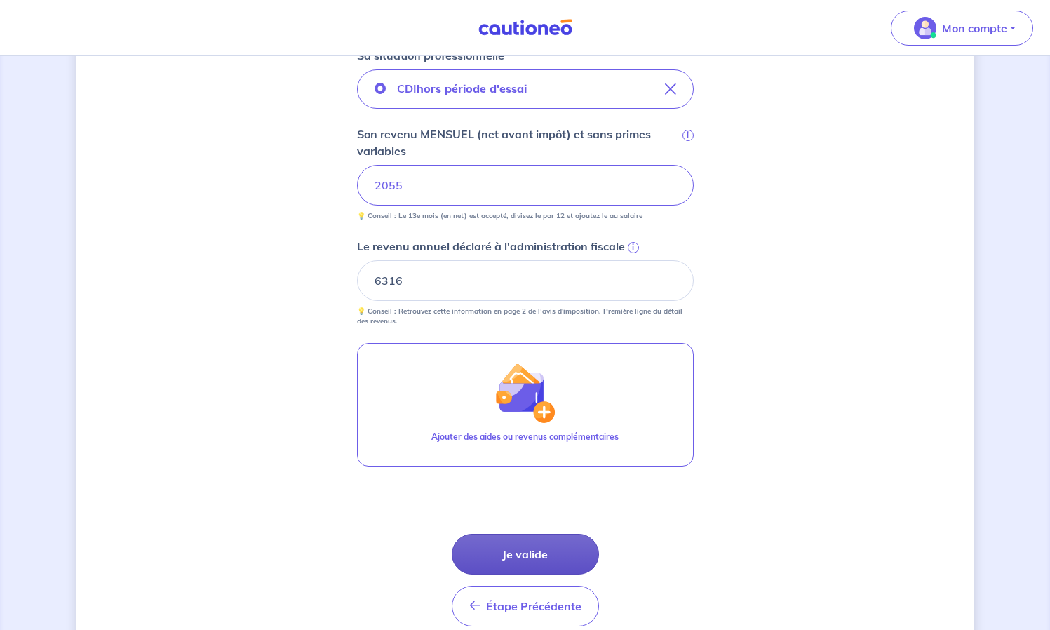
click at [495, 547] on button "Je valide" at bounding box center [525, 554] width 147 height 41
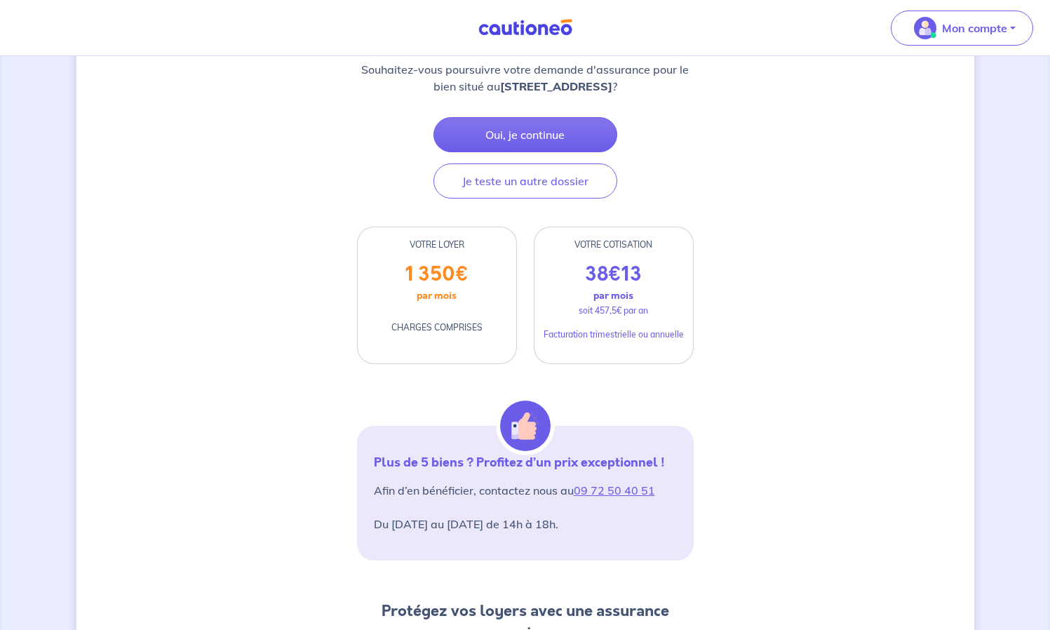
scroll to position [227, 0]
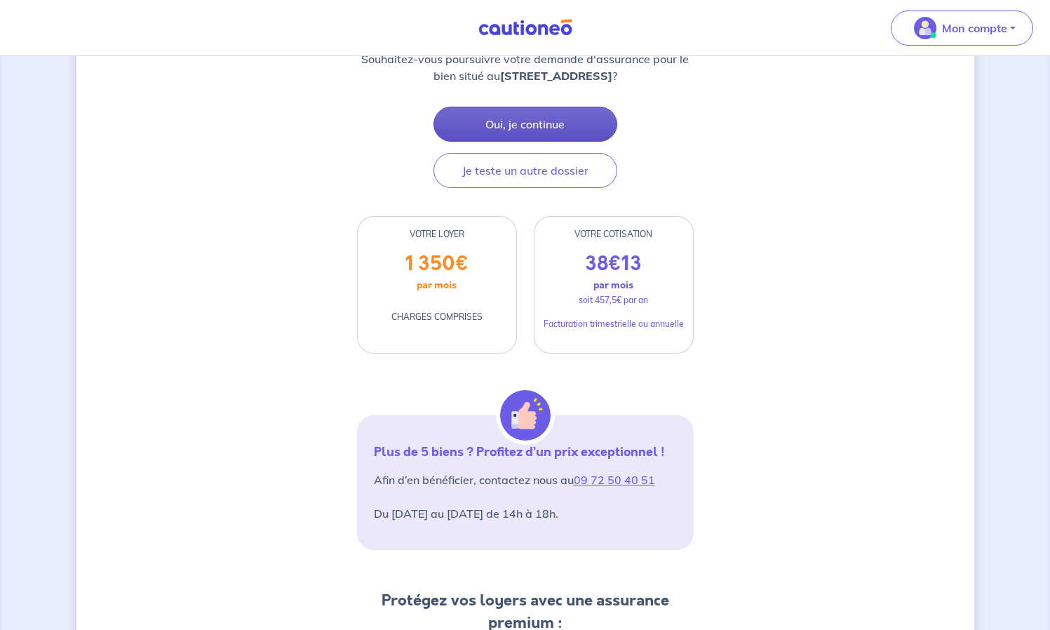
click at [452, 131] on button "Oui, je continue" at bounding box center [526, 124] width 184 height 35
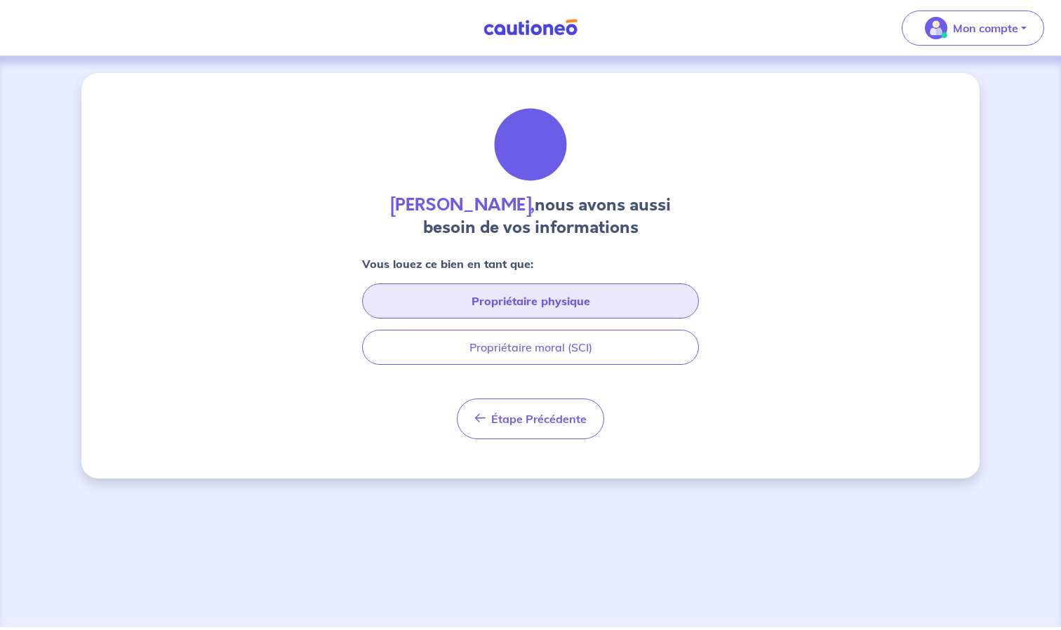
click at [463, 307] on button "Propriétaire physique" at bounding box center [530, 300] width 337 height 35
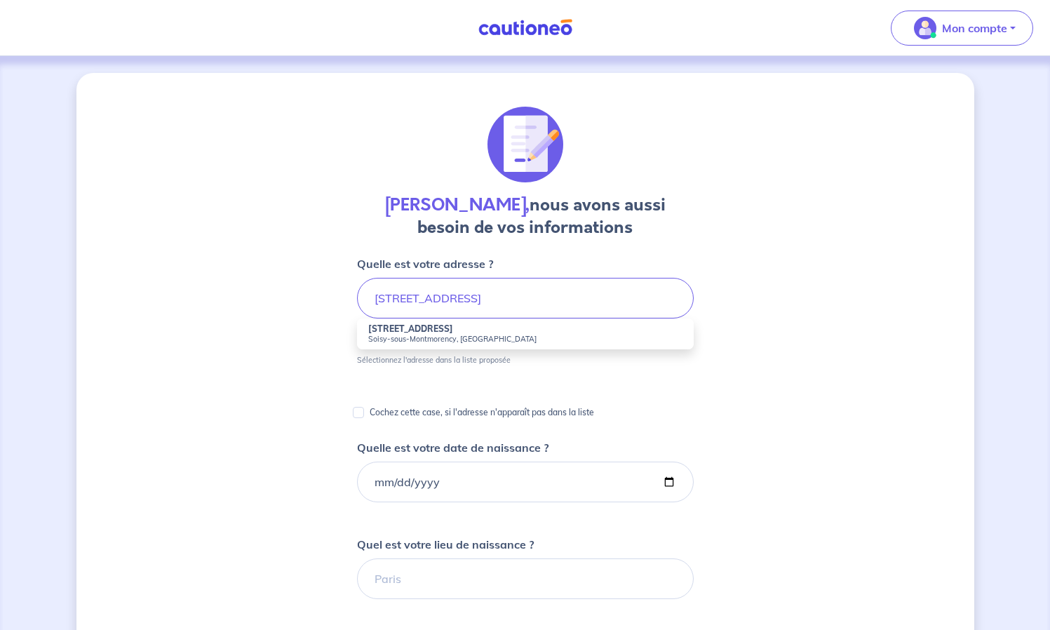
click at [454, 335] on small "Soisy-sous-Montmorency, France" at bounding box center [525, 339] width 314 height 10
type input "28 Rue Ronsard, Soisy-sous-Montmorency, France"
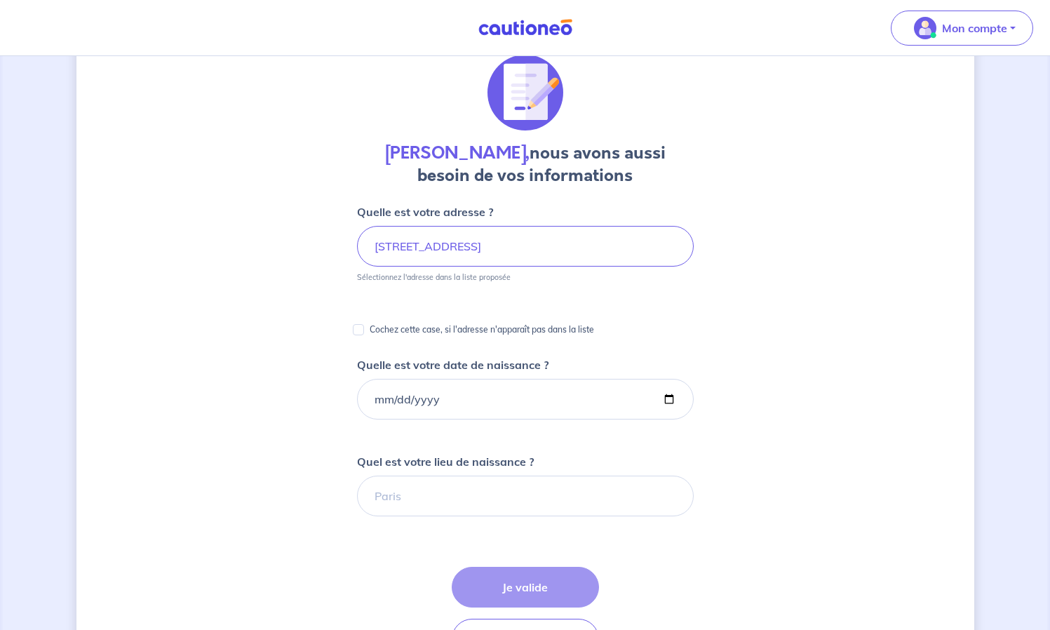
scroll to position [83, 0]
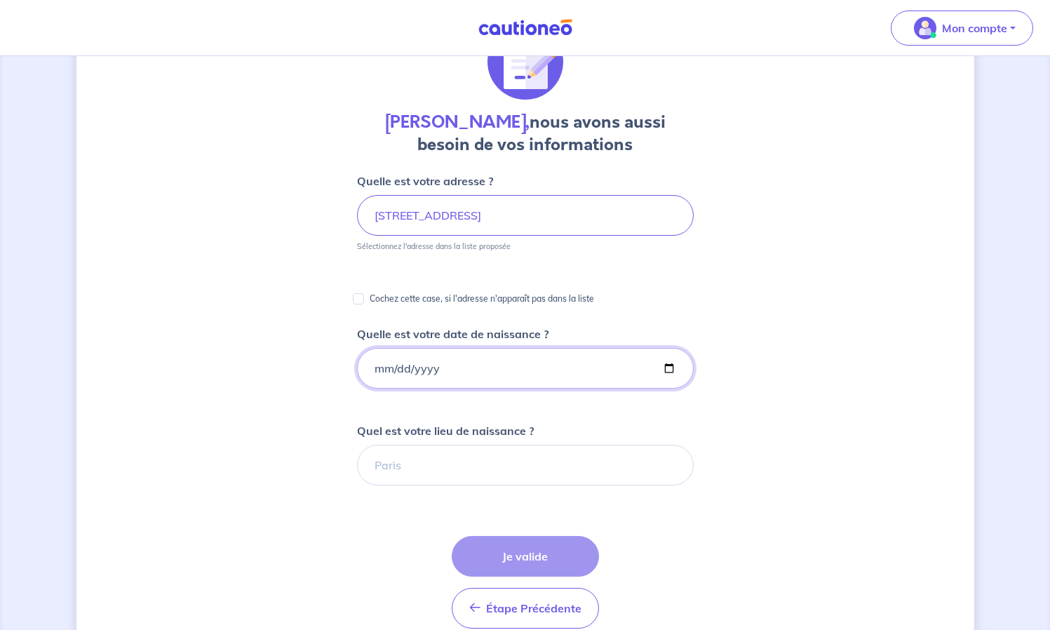
click at [391, 364] on input "Quelle est votre date de naissance ?" at bounding box center [525, 368] width 337 height 41
click at [378, 373] on input "Quelle est votre date de naissance ?" at bounding box center [525, 368] width 337 height 41
type input "1982-09-20"
click at [413, 465] on input "Quel est votre lieu de naissance ?" at bounding box center [525, 465] width 337 height 41
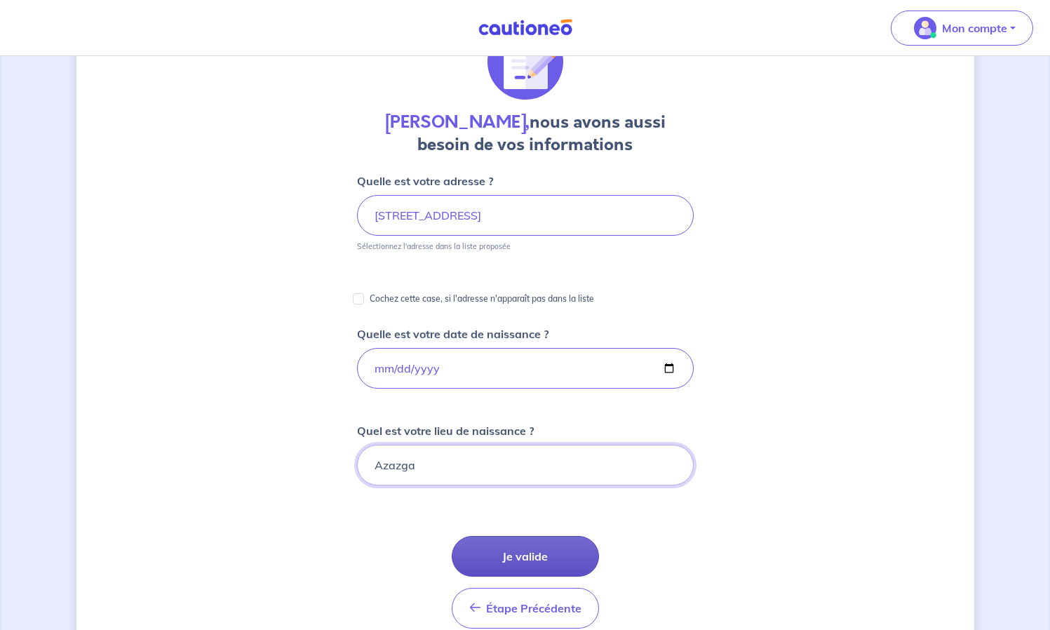
type input "Azazga"
click at [520, 553] on button "Je valide" at bounding box center [525, 556] width 147 height 41
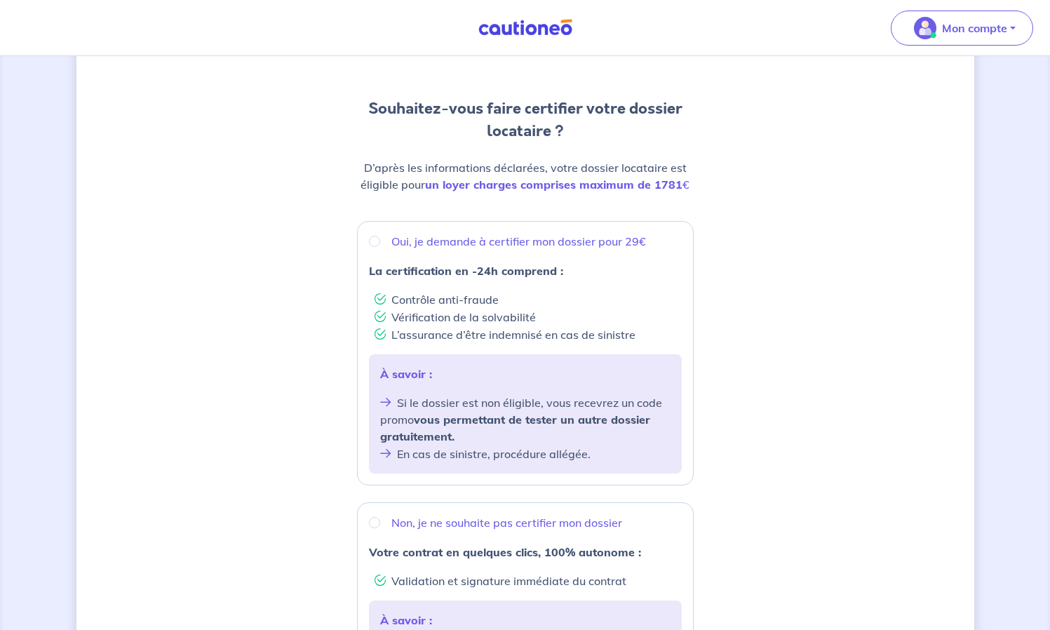
scroll to position [122, 0]
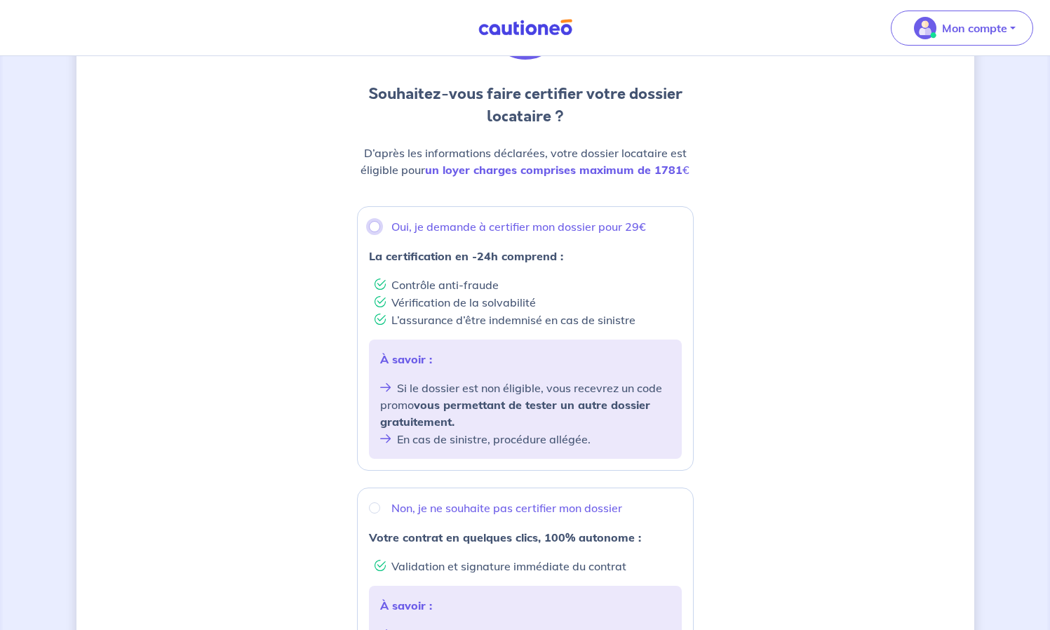
click at [375, 226] on input "Oui, je demande à certifier mon dossier pour 29€" at bounding box center [374, 226] width 11 height 11
radio input "true"
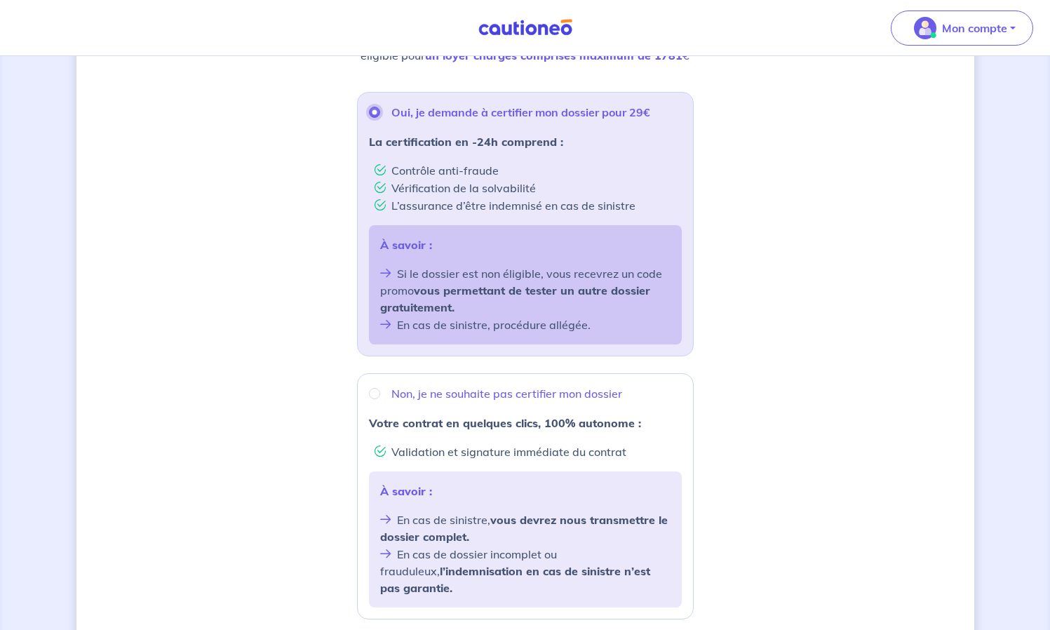
scroll to position [227, 0]
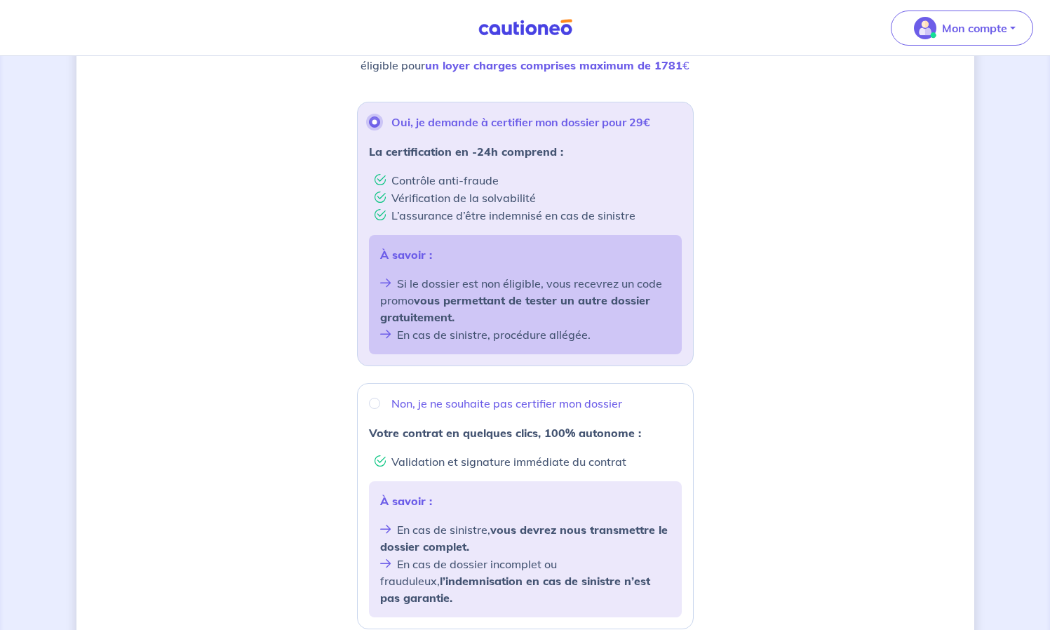
click at [373, 123] on input "Oui, je demande à certifier mon dossier pour 29€" at bounding box center [374, 121] width 11 height 11
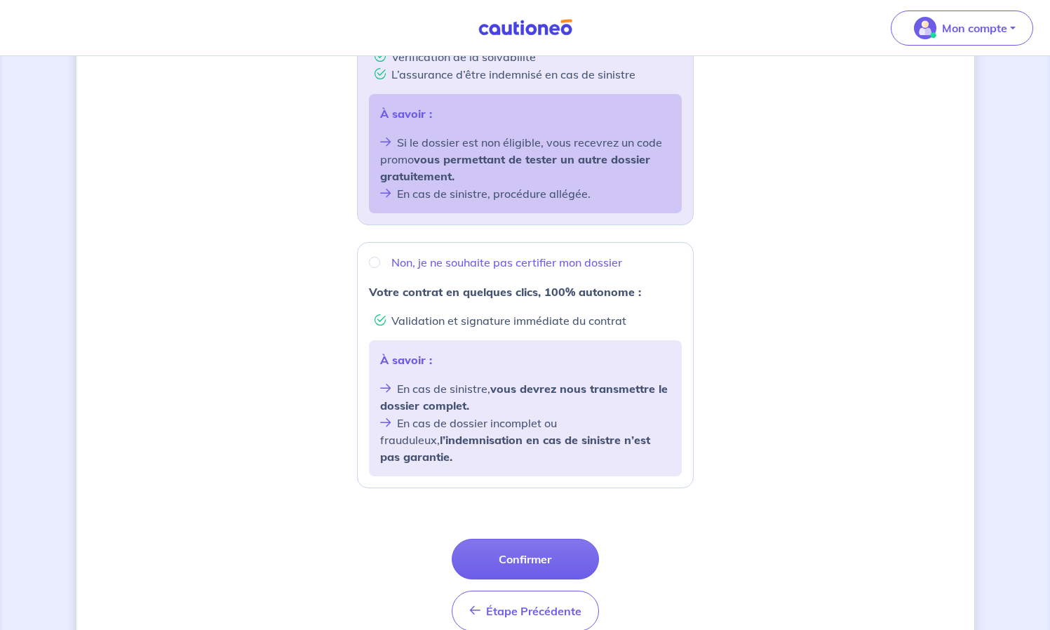
scroll to position [418, 0]
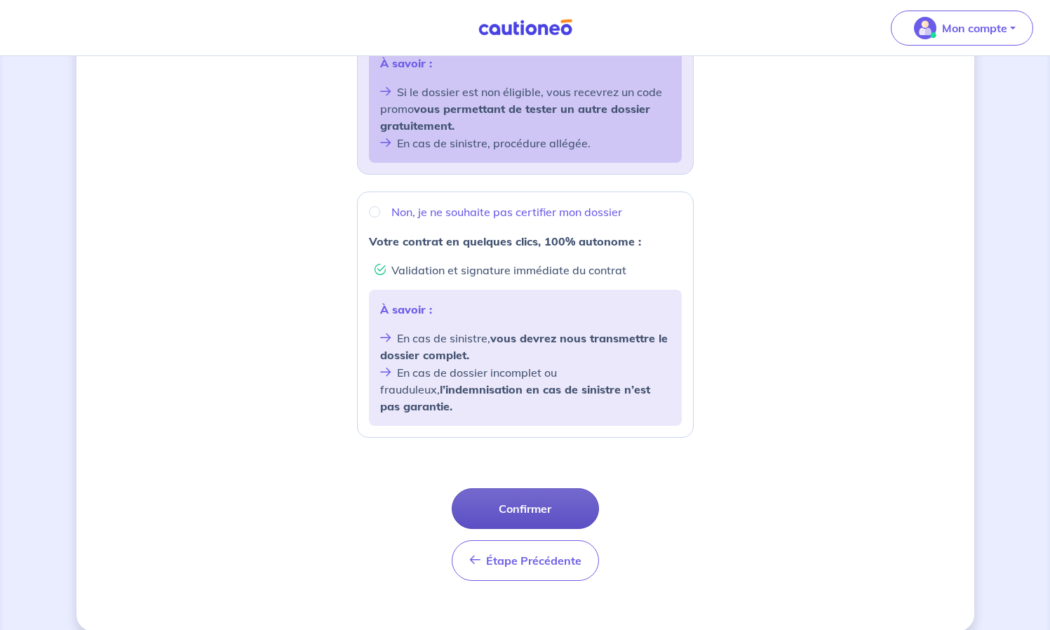
click at [519, 490] on button "Confirmer" at bounding box center [525, 508] width 147 height 41
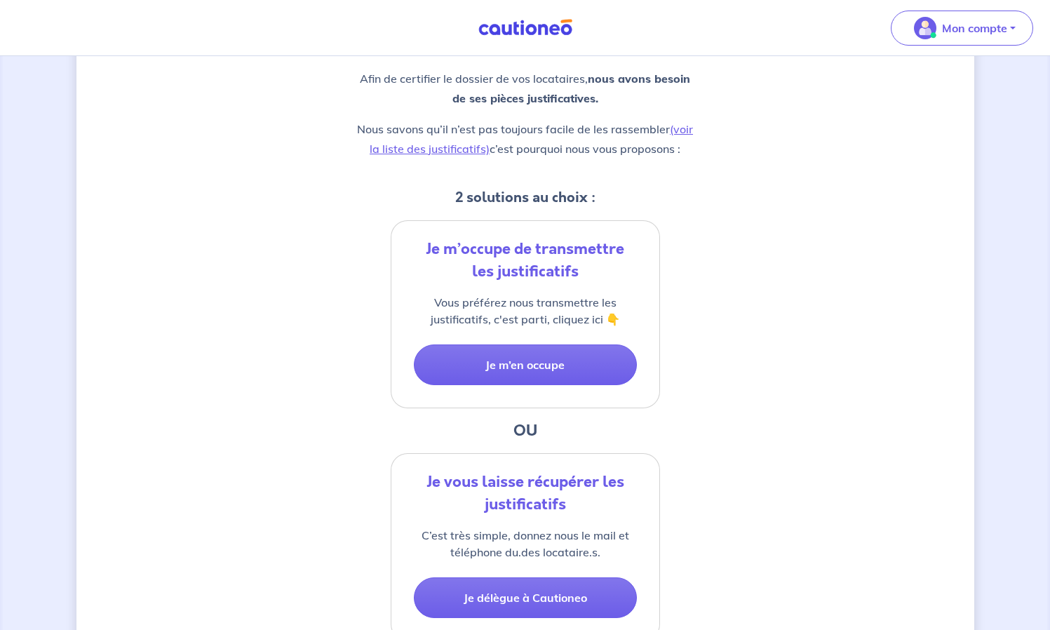
scroll to position [167, 0]
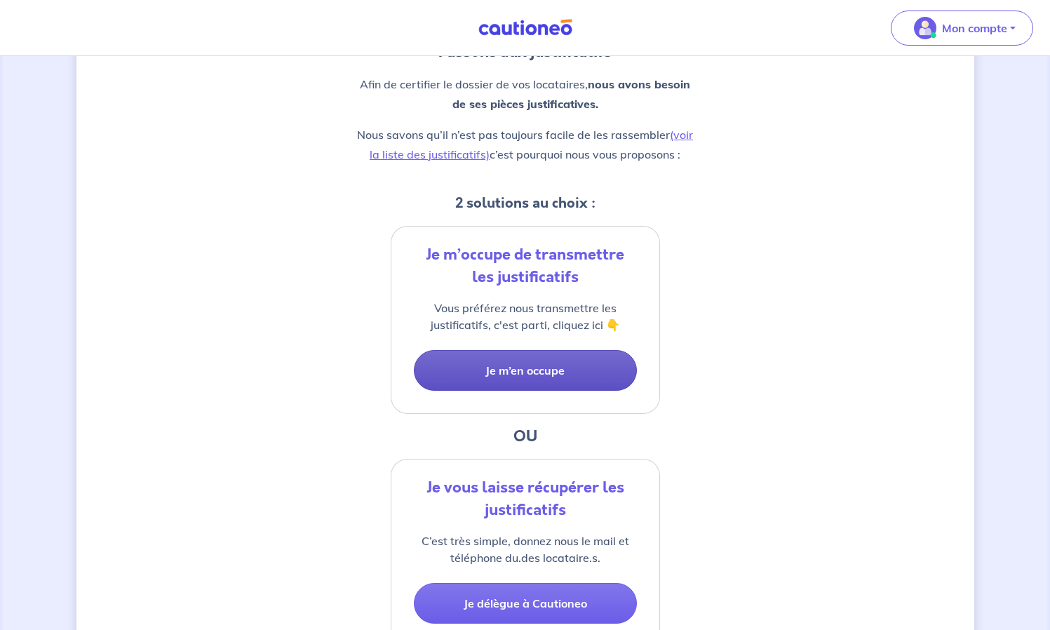
click at [492, 366] on button "Je m’en occupe" at bounding box center [525, 370] width 223 height 41
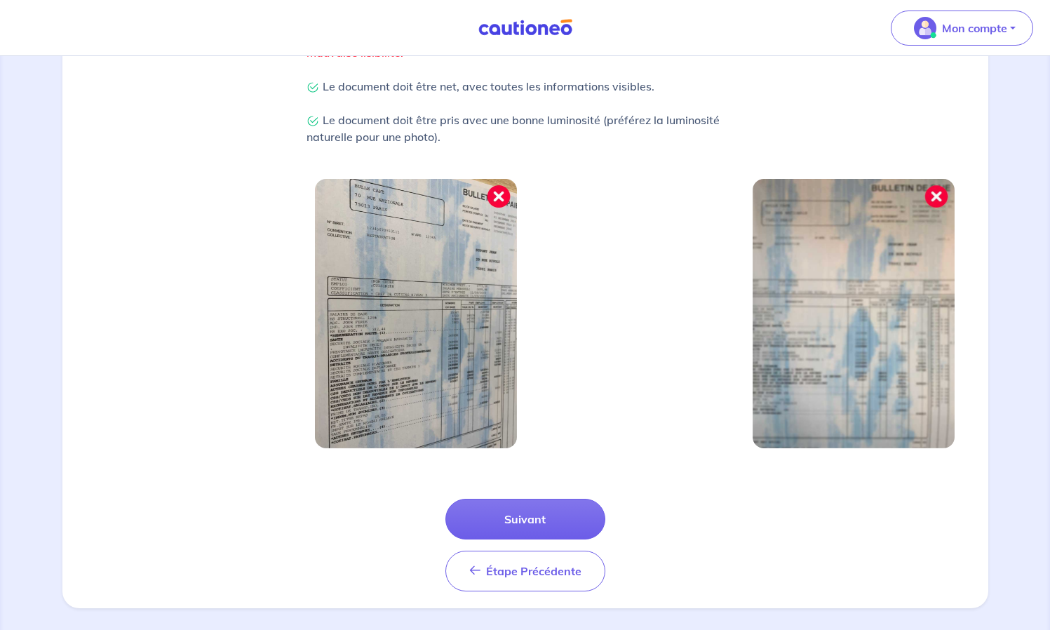
scroll to position [375, 0]
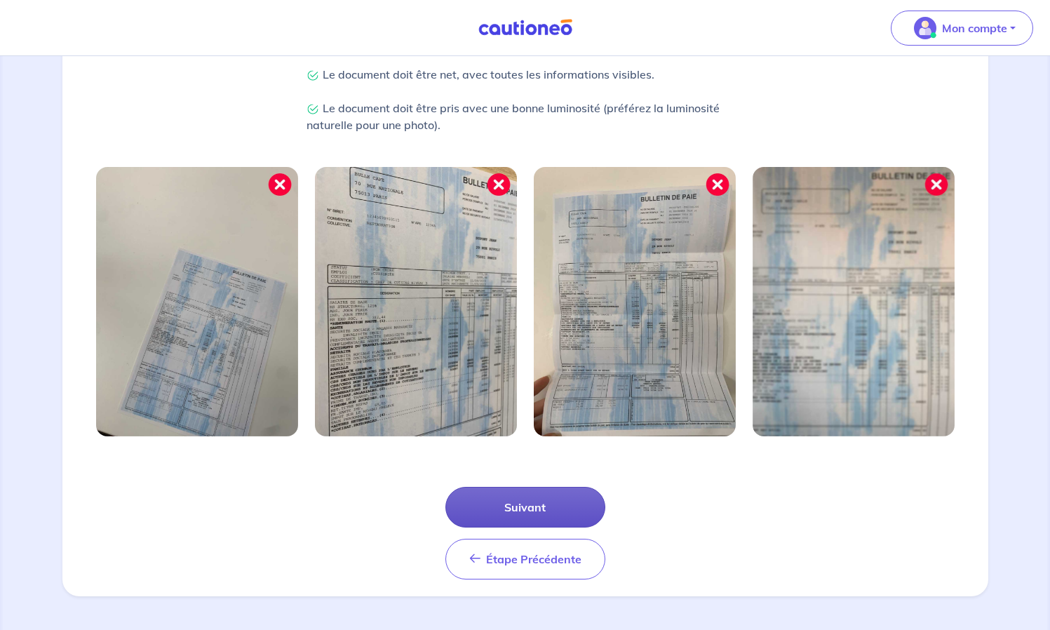
click at [498, 516] on button "Suivant" at bounding box center [526, 507] width 160 height 41
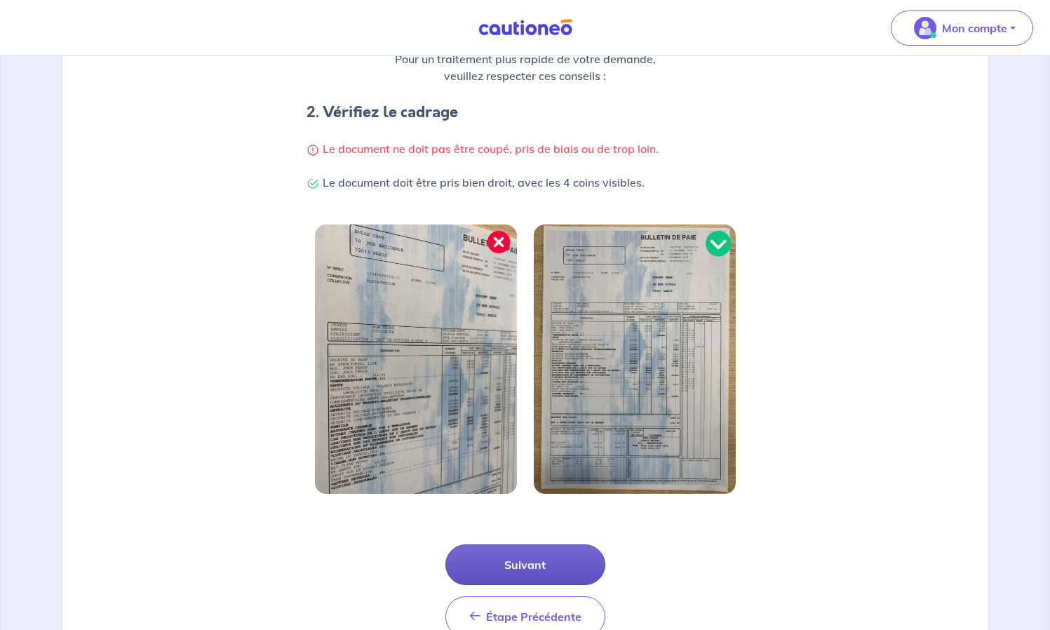
scroll to position [253, 0]
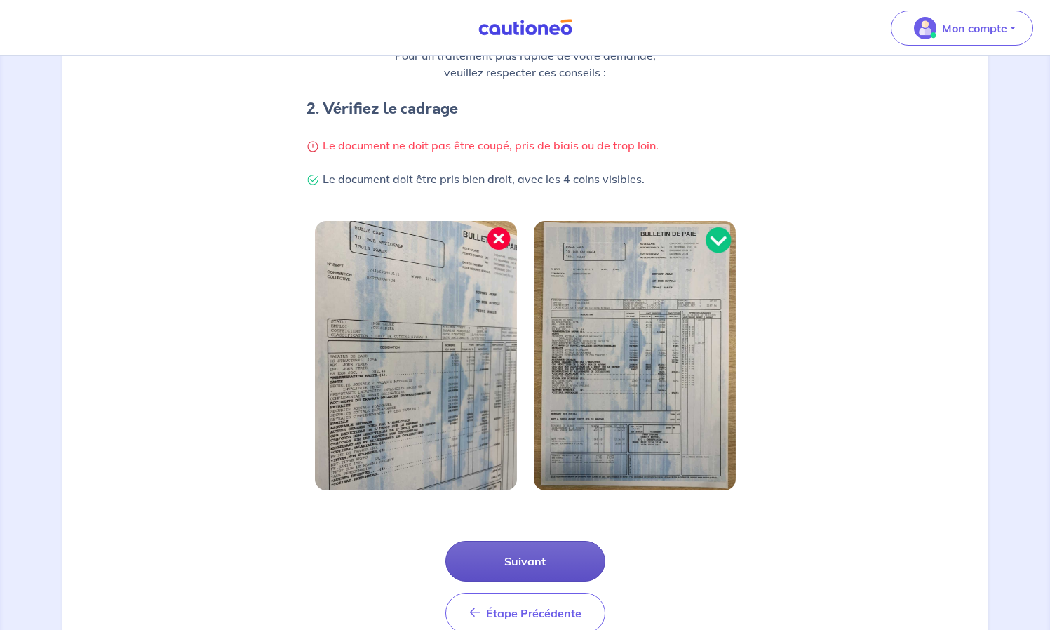
click at [509, 571] on button "Suivant" at bounding box center [526, 561] width 160 height 41
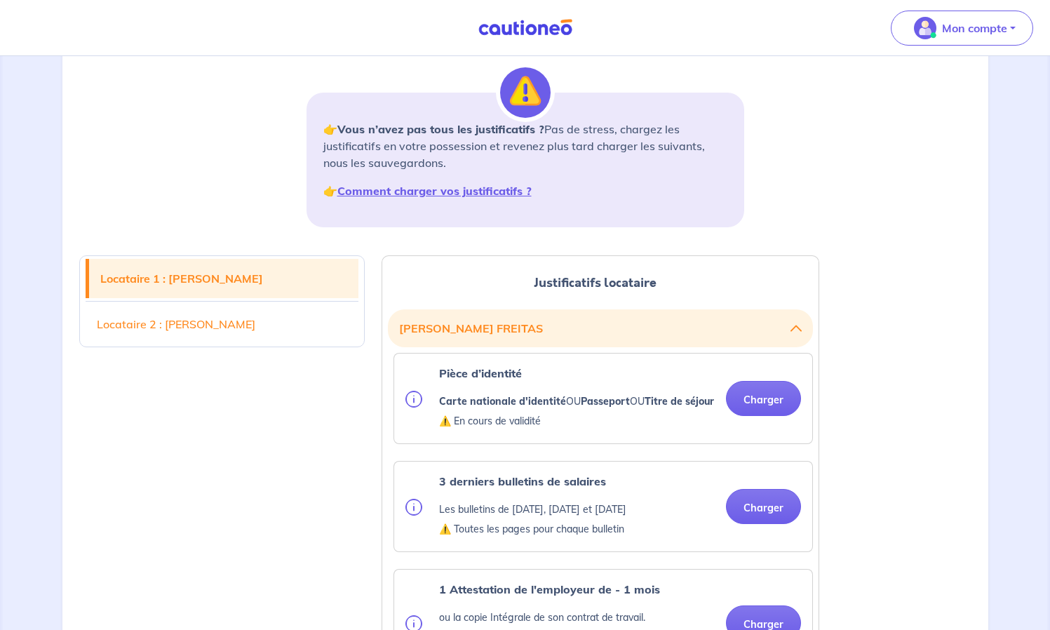
scroll to position [173, 0]
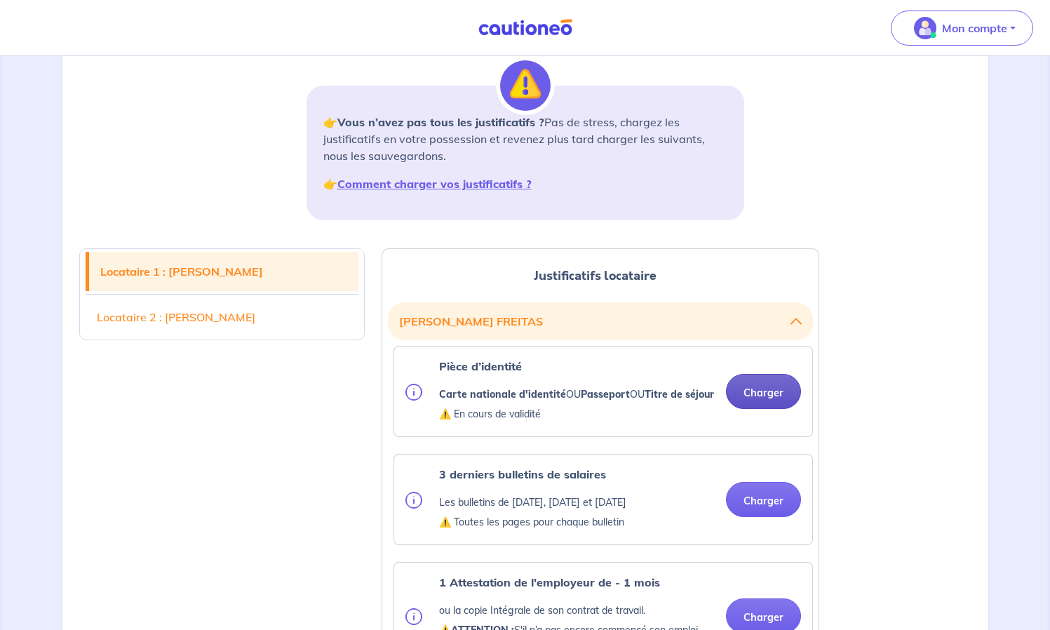
click at [770, 399] on button "Charger" at bounding box center [763, 391] width 75 height 35
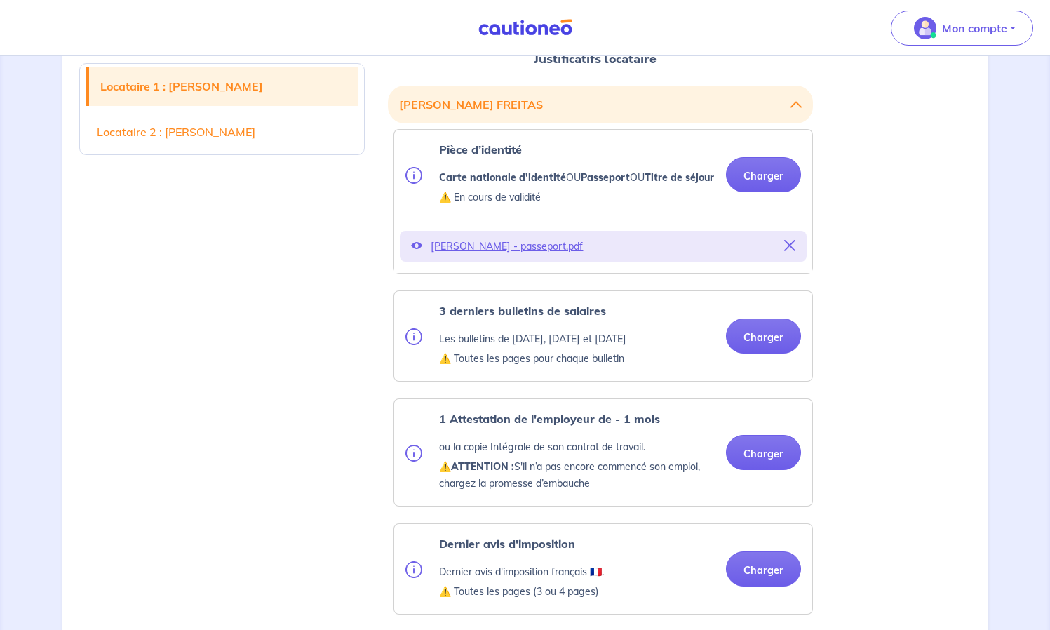
scroll to position [394, 0]
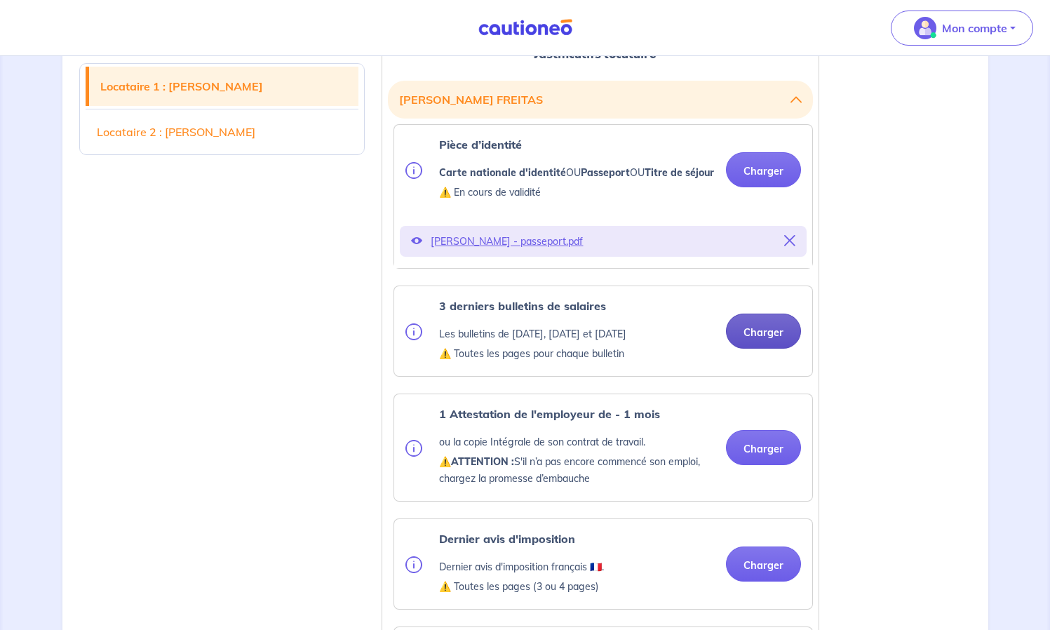
click at [747, 342] on button "Charger" at bounding box center [763, 331] width 75 height 35
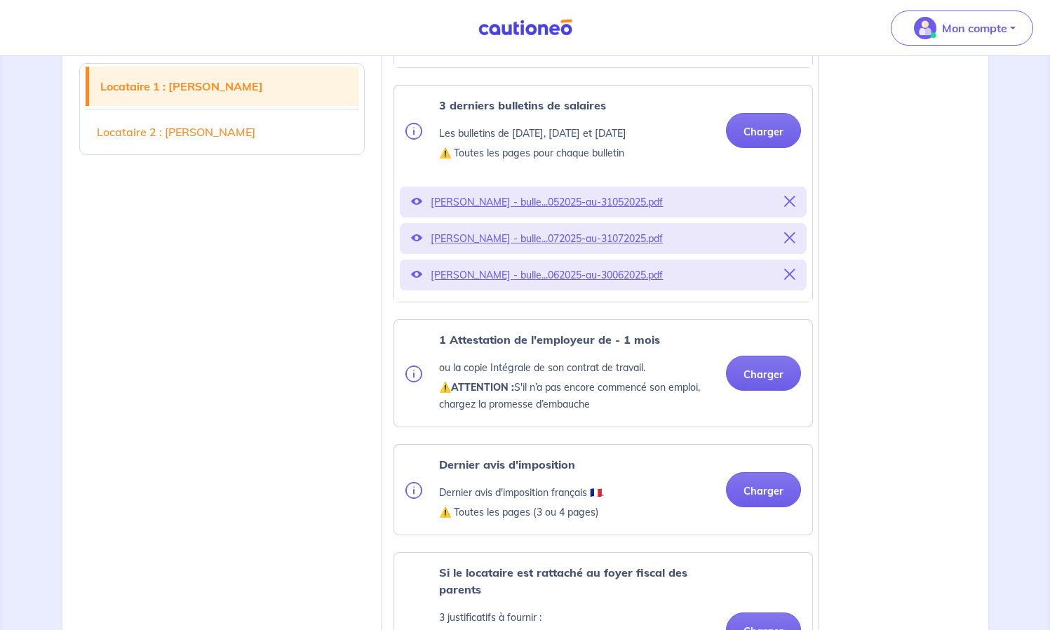
scroll to position [596, 0]
click at [774, 390] on button "Charger" at bounding box center [763, 372] width 75 height 35
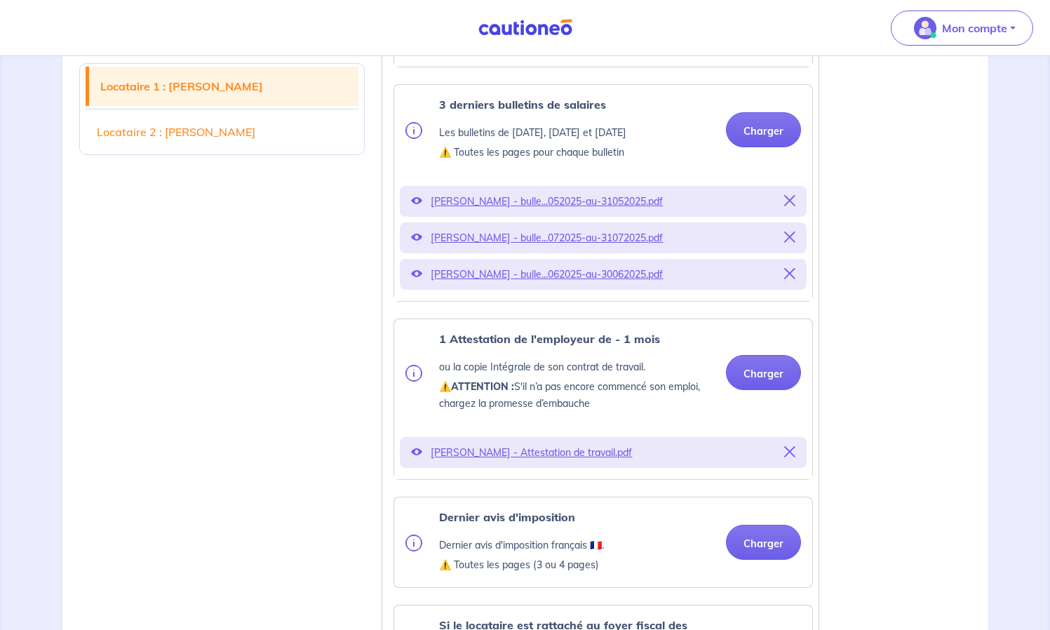
click at [792, 457] on icon at bounding box center [789, 451] width 11 height 11
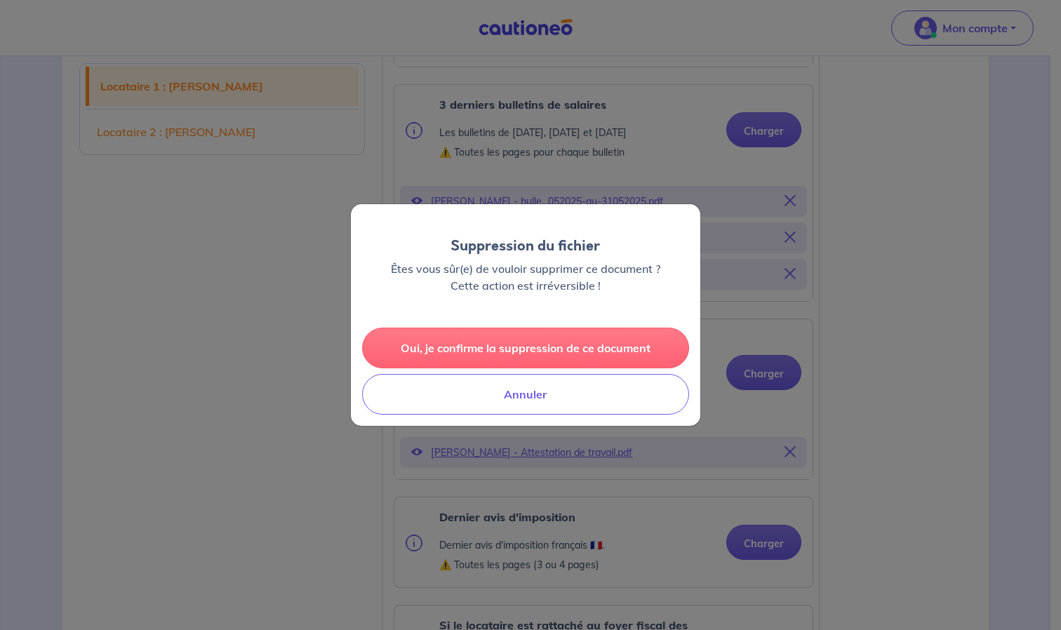
click at [559, 348] on button "Oui, je confirme la suppression de ce document" at bounding box center [525, 348] width 327 height 41
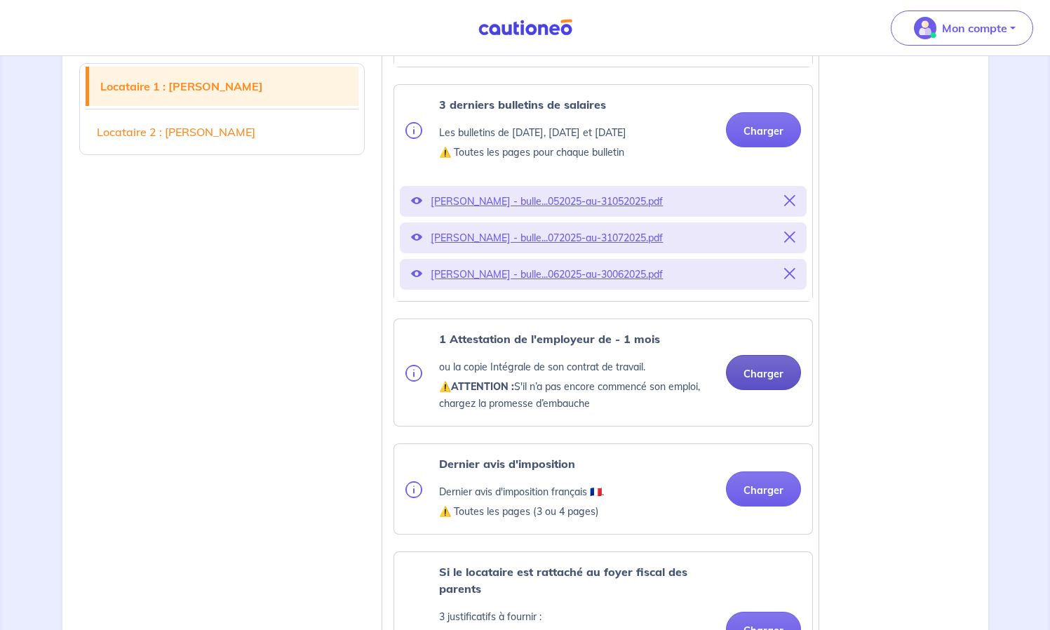
click at [753, 390] on button "Charger" at bounding box center [763, 372] width 75 height 35
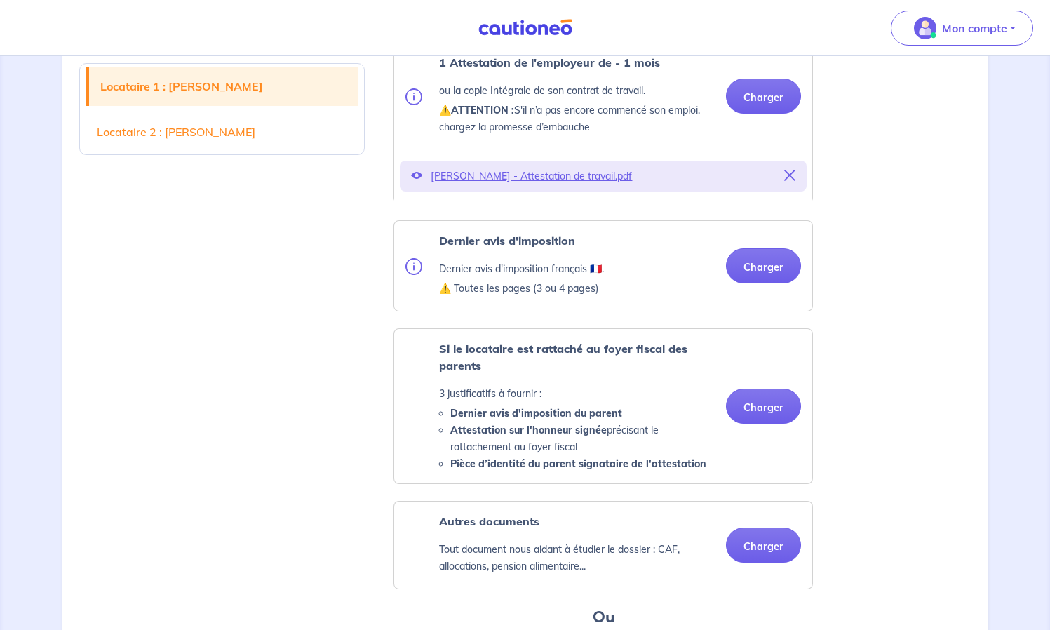
scroll to position [875, 0]
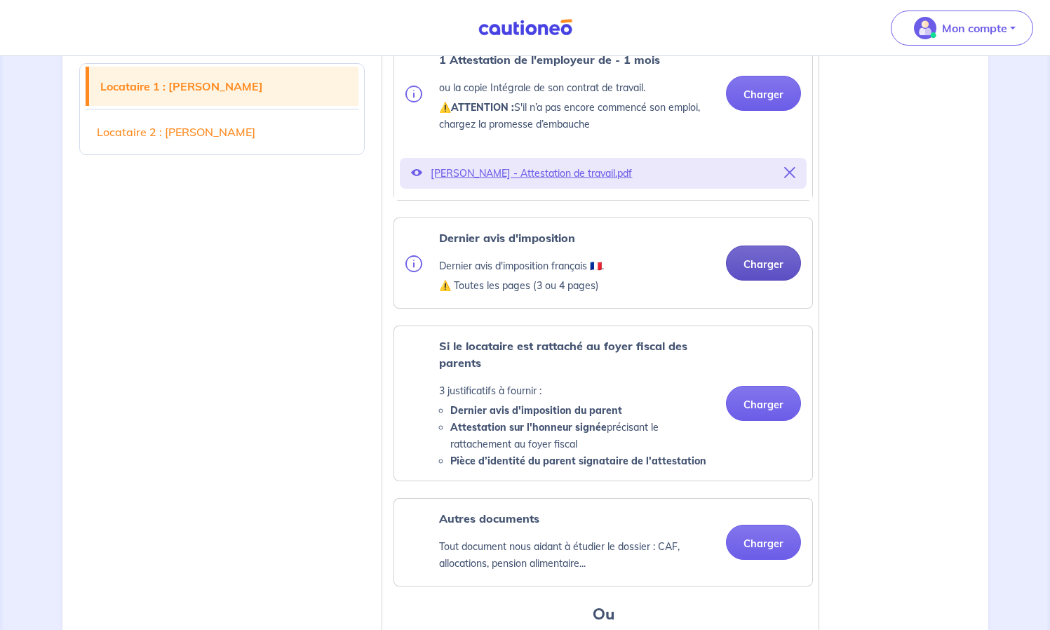
click at [756, 281] on button "Charger" at bounding box center [763, 263] width 75 height 35
click at [759, 281] on button "Charger" at bounding box center [763, 263] width 75 height 35
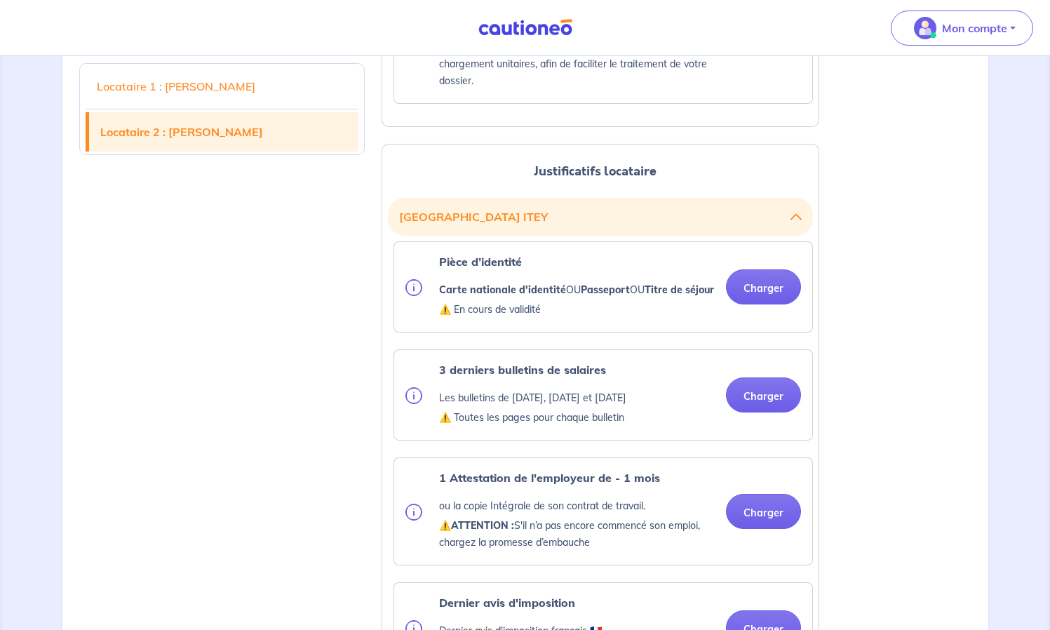
scroll to position [1630, 0]
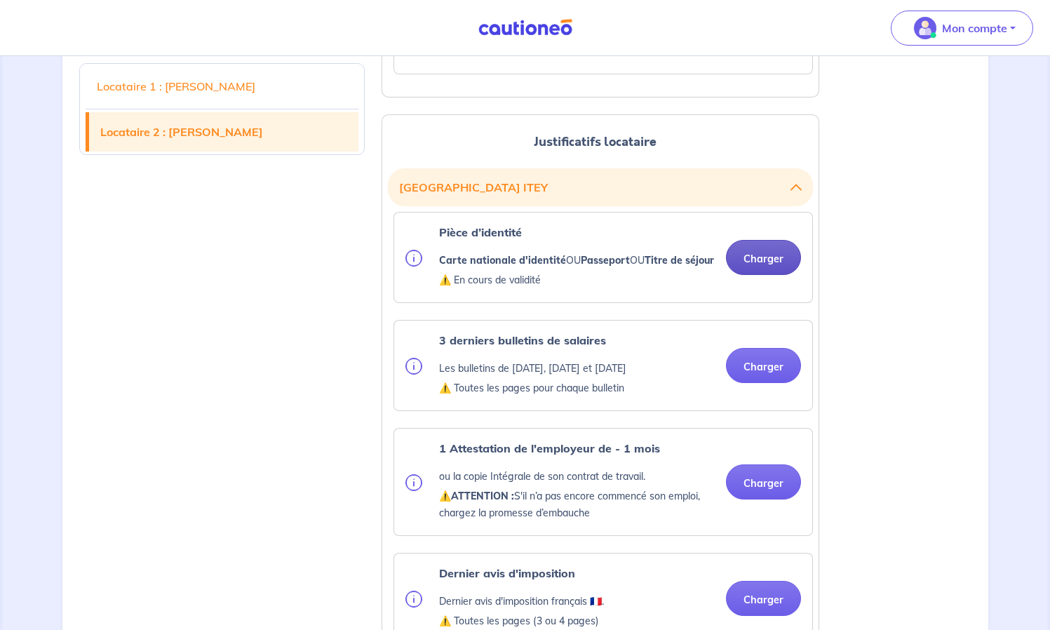
click at [767, 275] on button "Charger" at bounding box center [763, 257] width 75 height 35
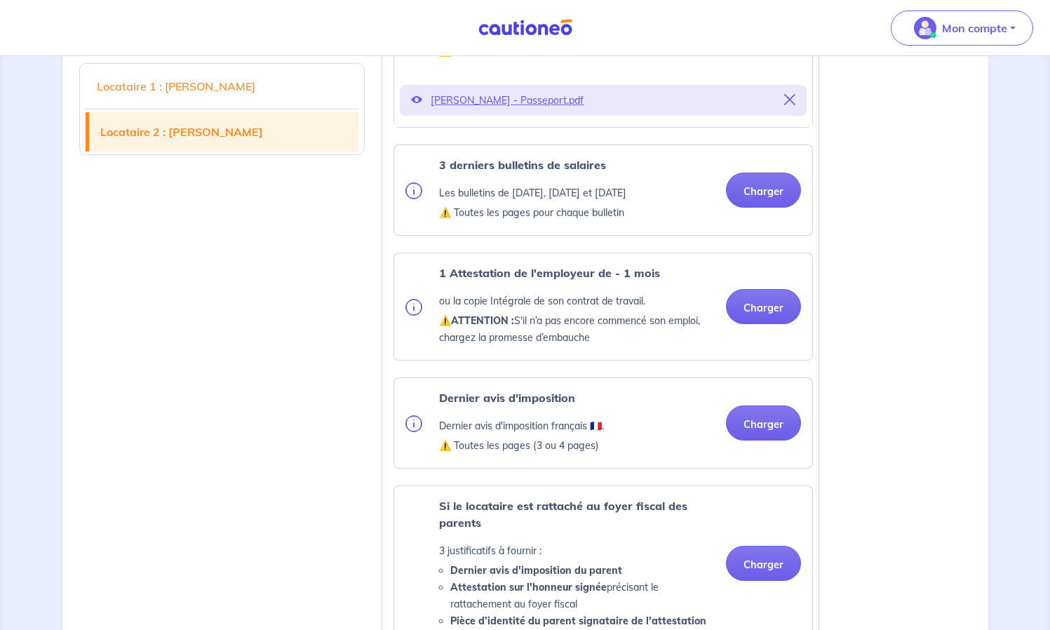
scroll to position [1859, 0]
click at [758, 207] on button "Charger" at bounding box center [763, 189] width 75 height 35
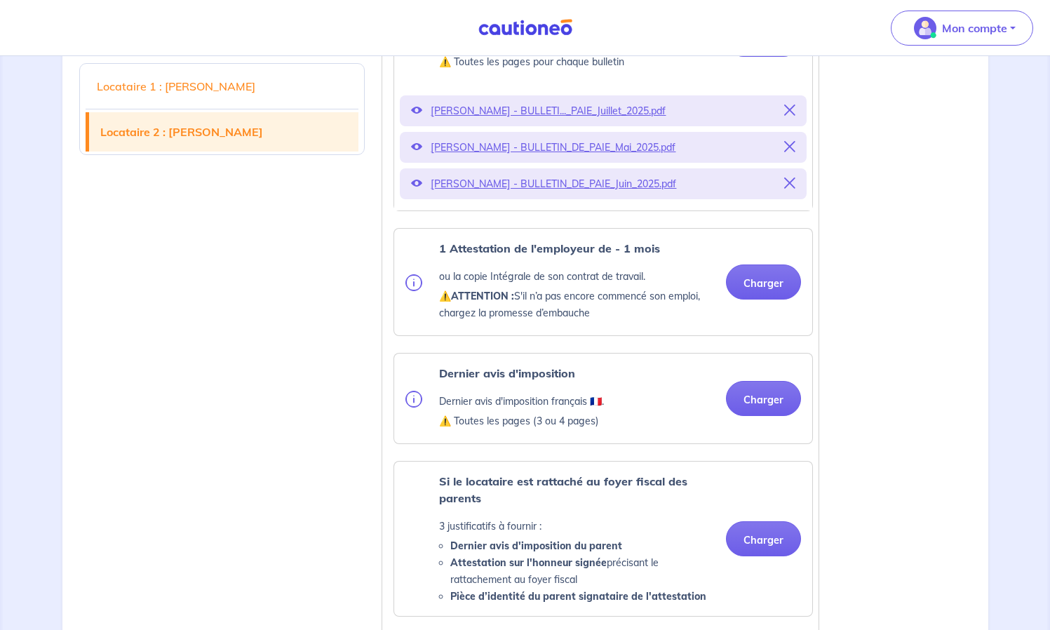
scroll to position [2010, 0]
click at [760, 299] on button "Charger" at bounding box center [763, 281] width 75 height 35
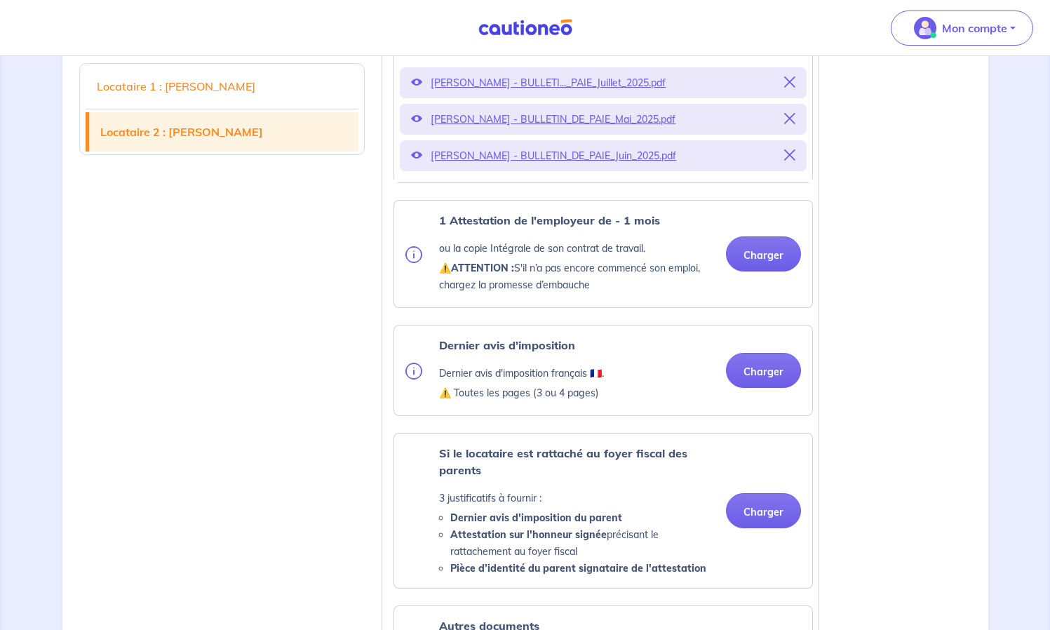
scroll to position [2023, 0]
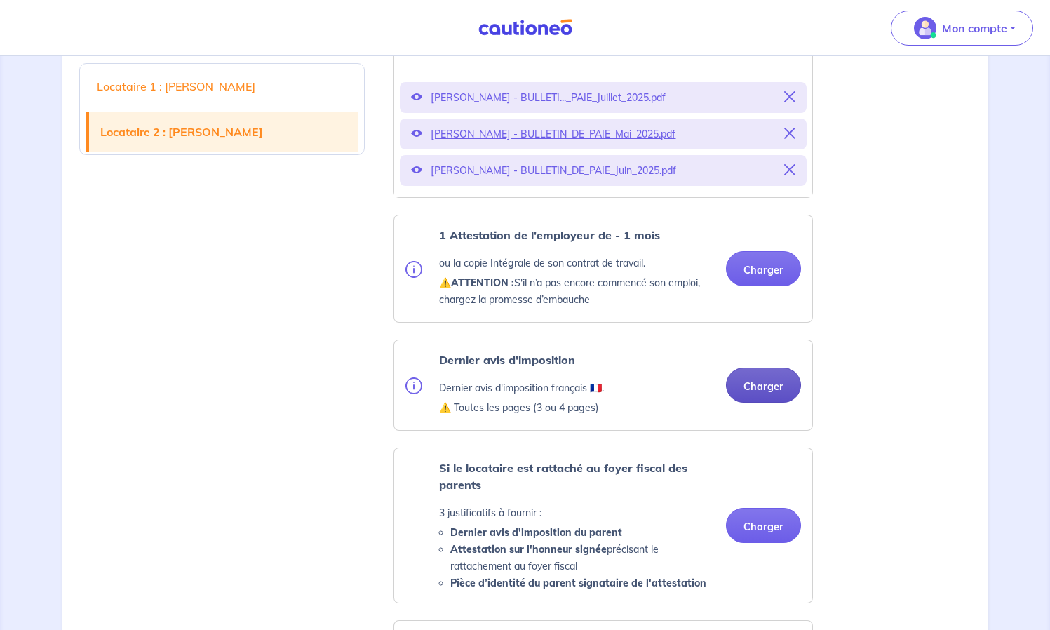
click at [747, 403] on button "Charger" at bounding box center [763, 385] width 75 height 35
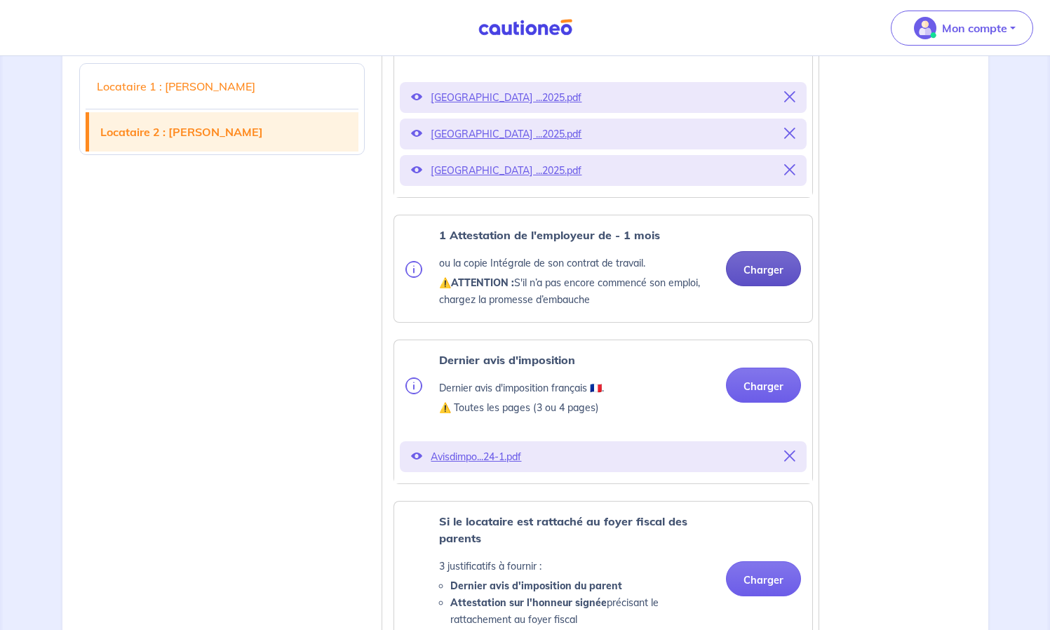
click at [763, 286] on button "Charger" at bounding box center [763, 268] width 75 height 35
